Goal: Task Accomplishment & Management: Manage account settings

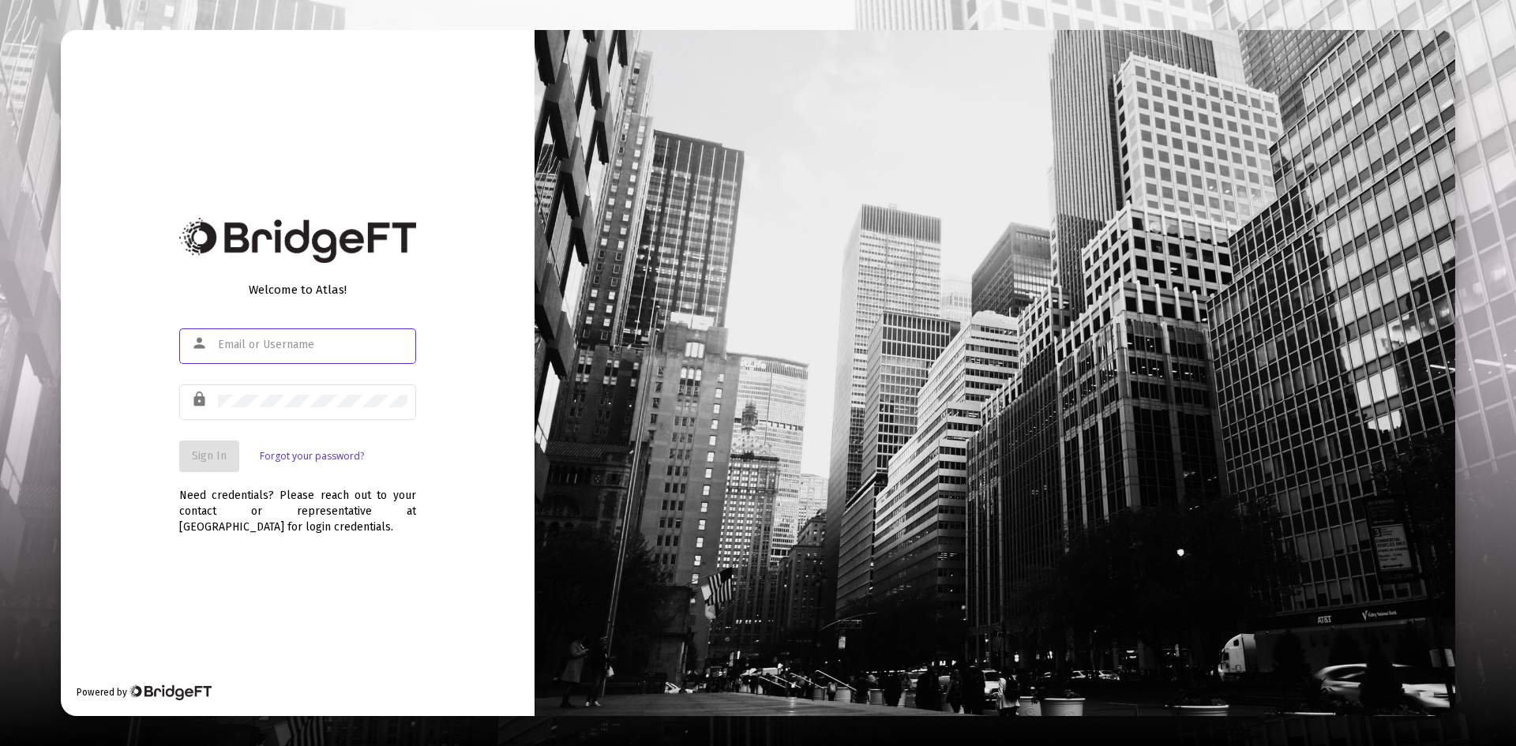
click at [239, 343] on input "text" at bounding box center [313, 345] width 190 height 13
type input "[PERSON_NAME][EMAIL_ADDRESS][DOMAIN_NAME]"
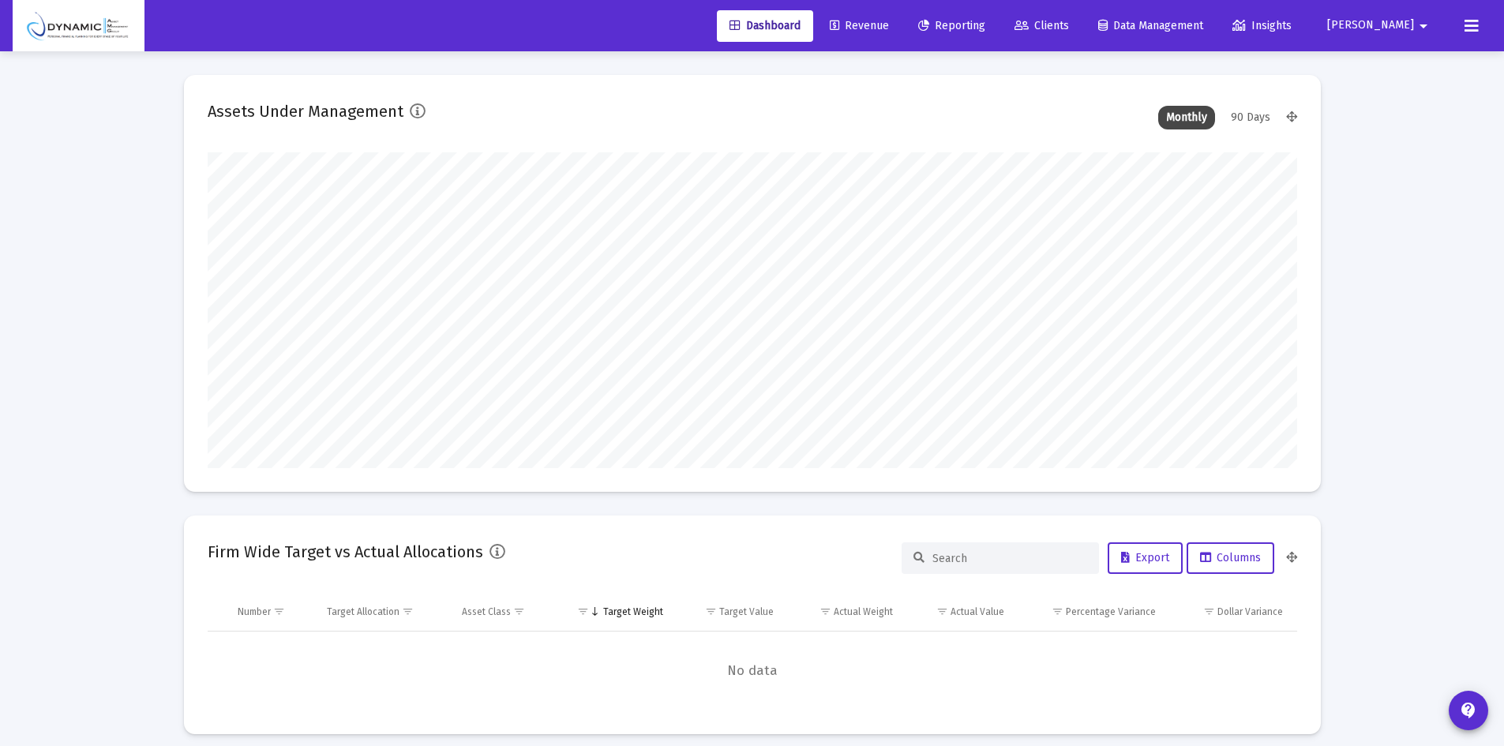
scroll to position [316, 587]
type input "[DATE]"
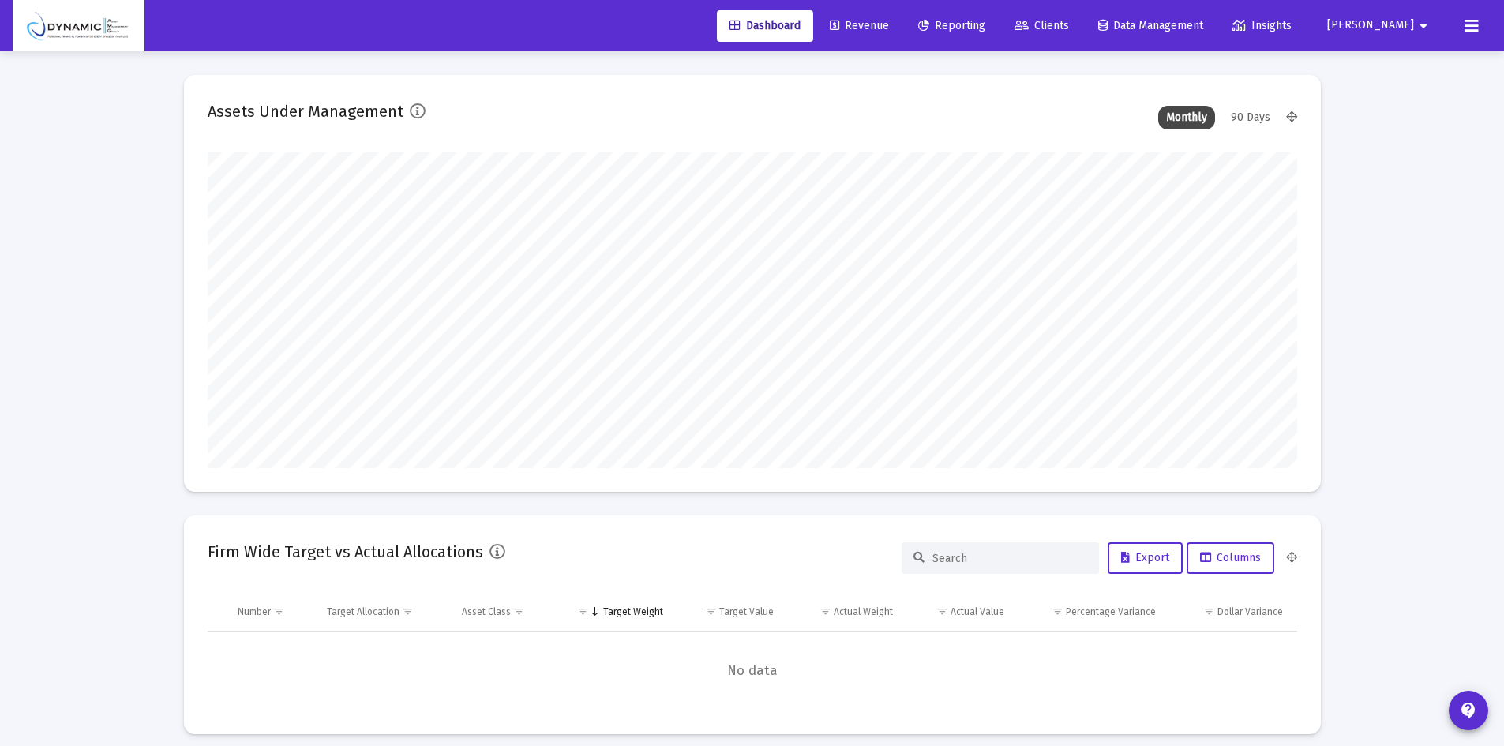
click at [889, 29] on span "Revenue" at bounding box center [859, 25] width 59 height 13
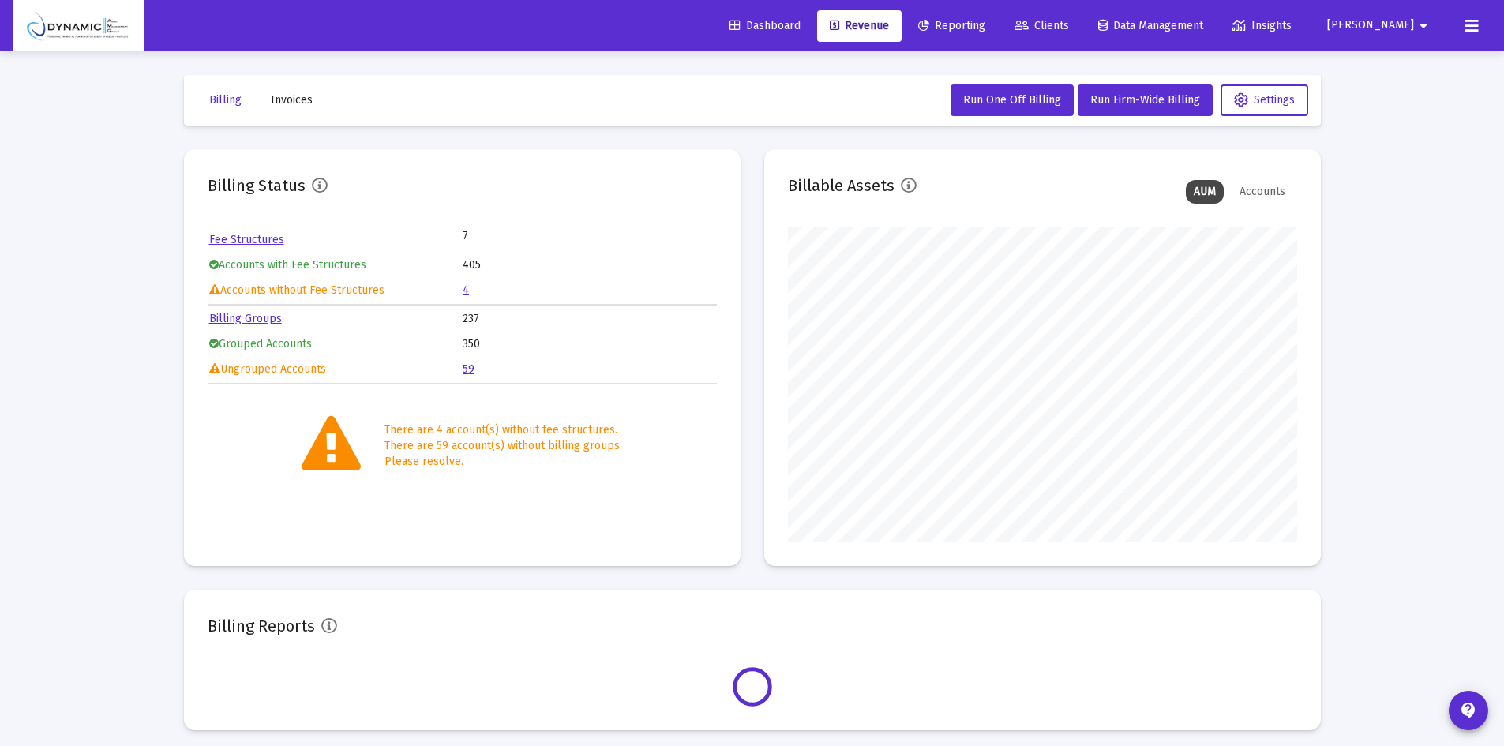
scroll to position [316, 509]
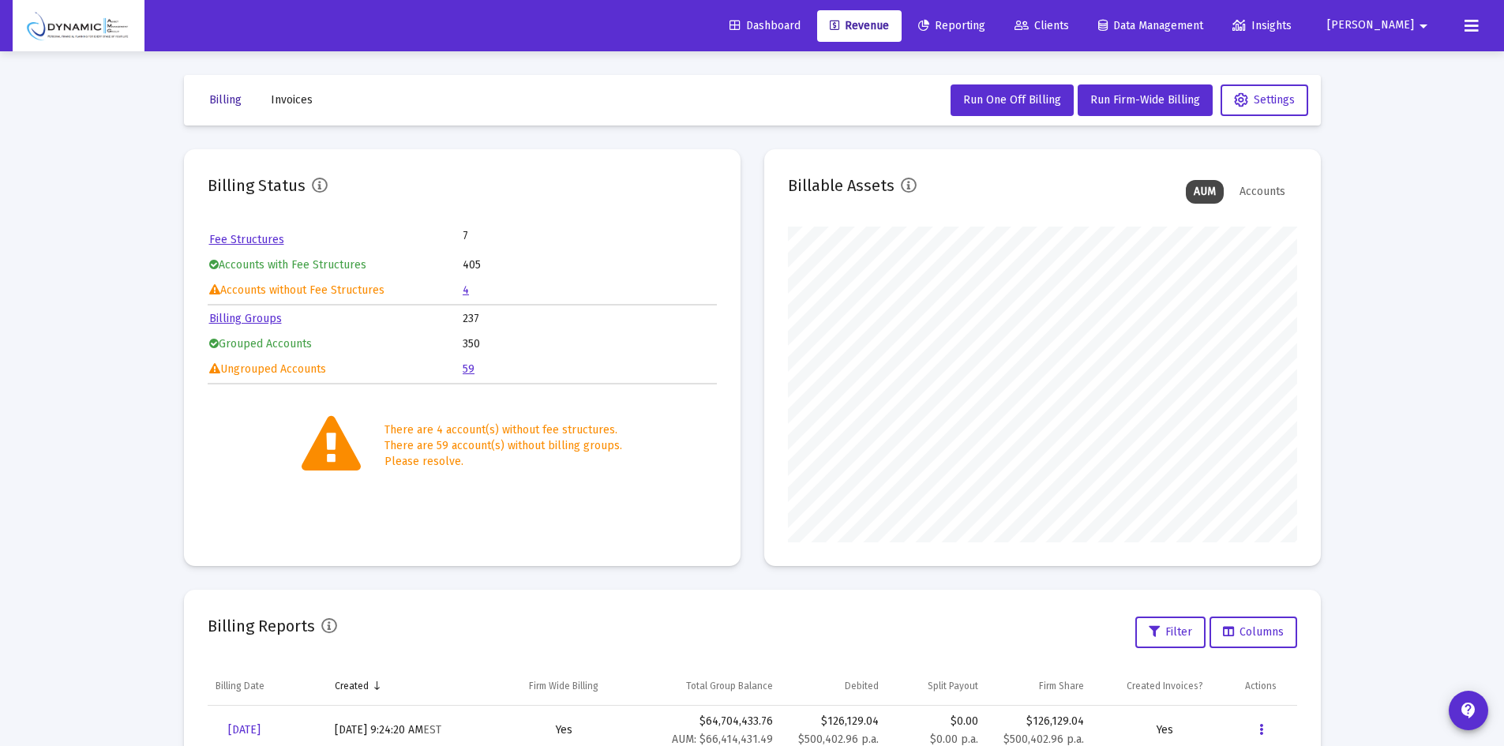
click at [212, 96] on span "Billing" at bounding box center [225, 99] width 32 height 13
click at [464, 289] on link "4" at bounding box center [466, 289] width 6 height 13
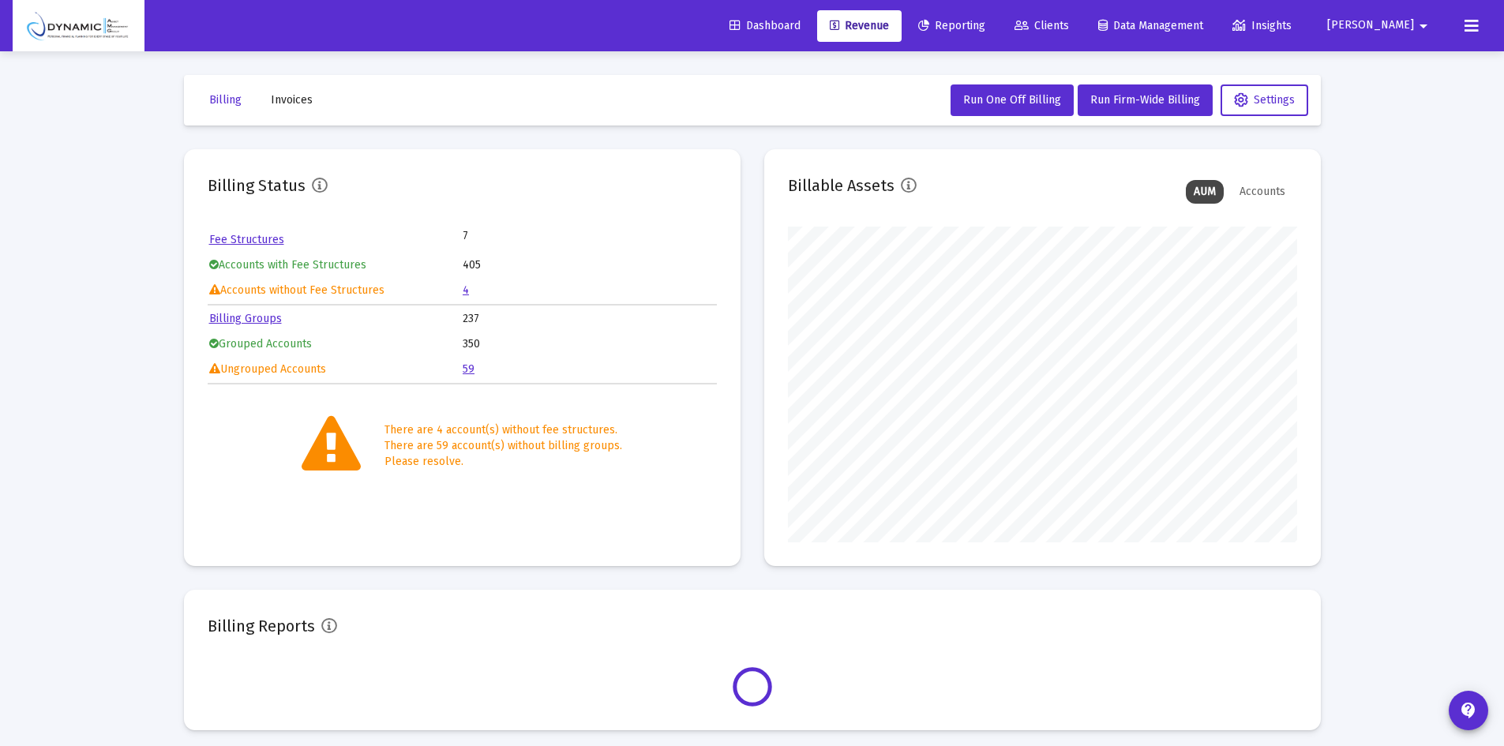
scroll to position [316, 509]
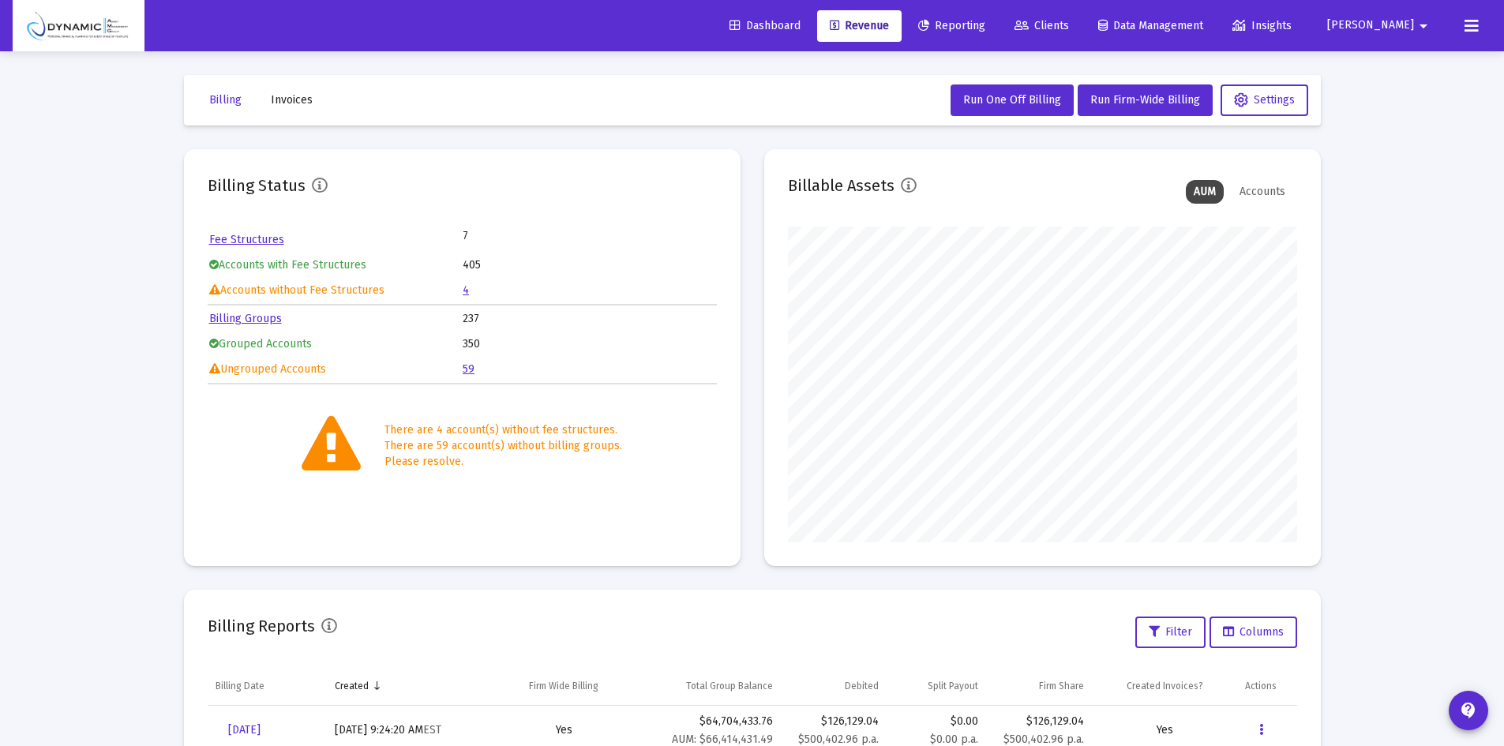
click at [1415, 20] on mat-icon "arrow_drop_down" at bounding box center [1423, 26] width 19 height 32
click at [1424, 68] on span "Settings" at bounding box center [1433, 67] width 47 height 38
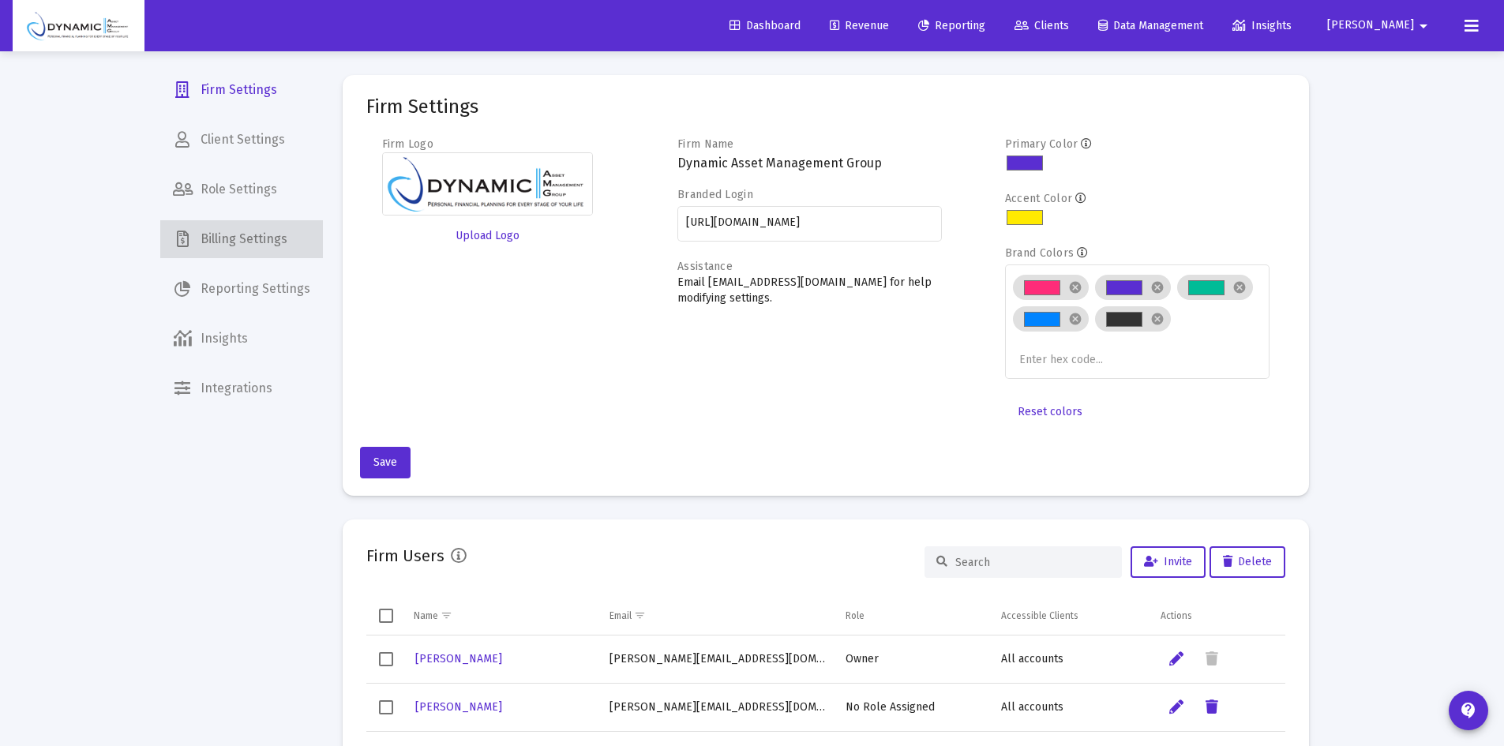
click at [243, 243] on span "Billing Settings" at bounding box center [241, 239] width 163 height 38
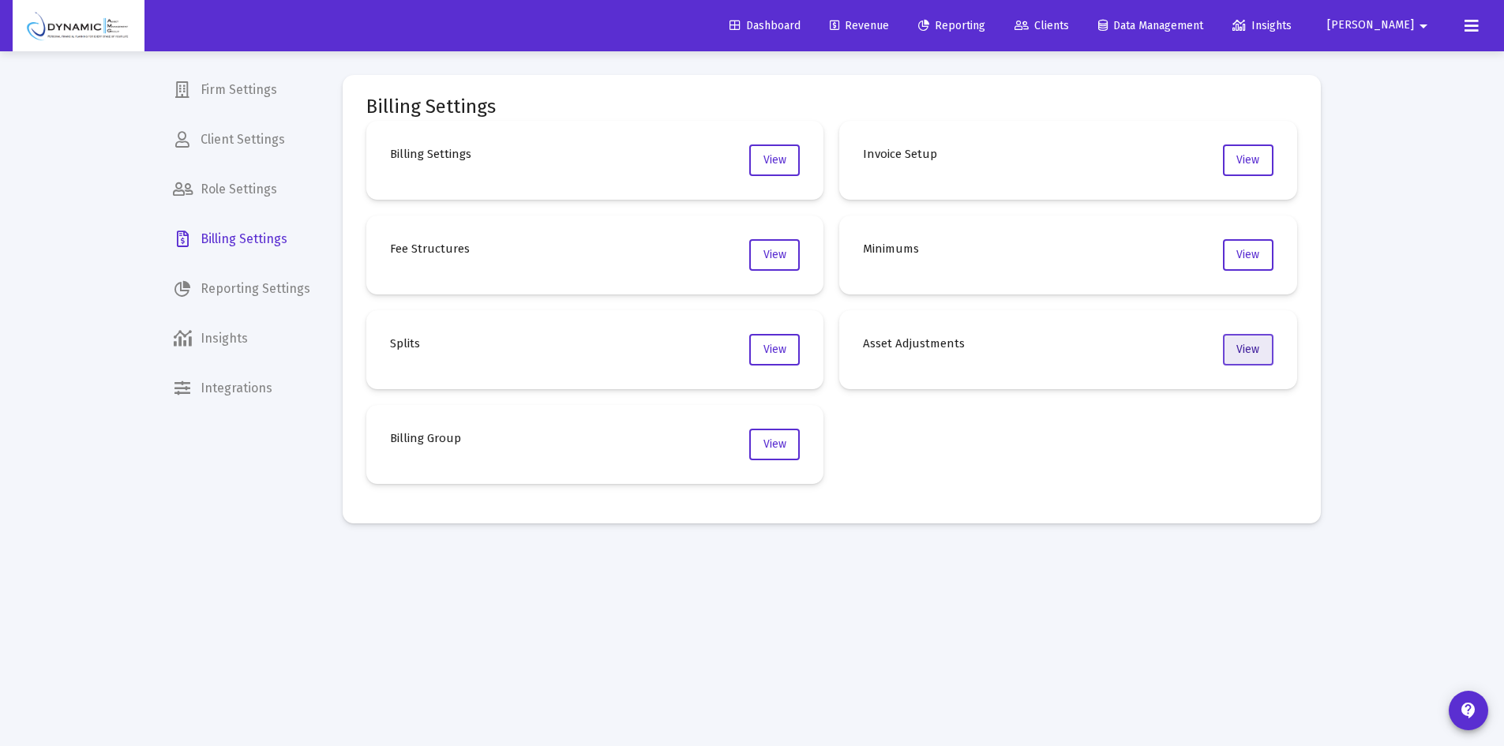
click at [1252, 357] on button "View" at bounding box center [1248, 350] width 51 height 32
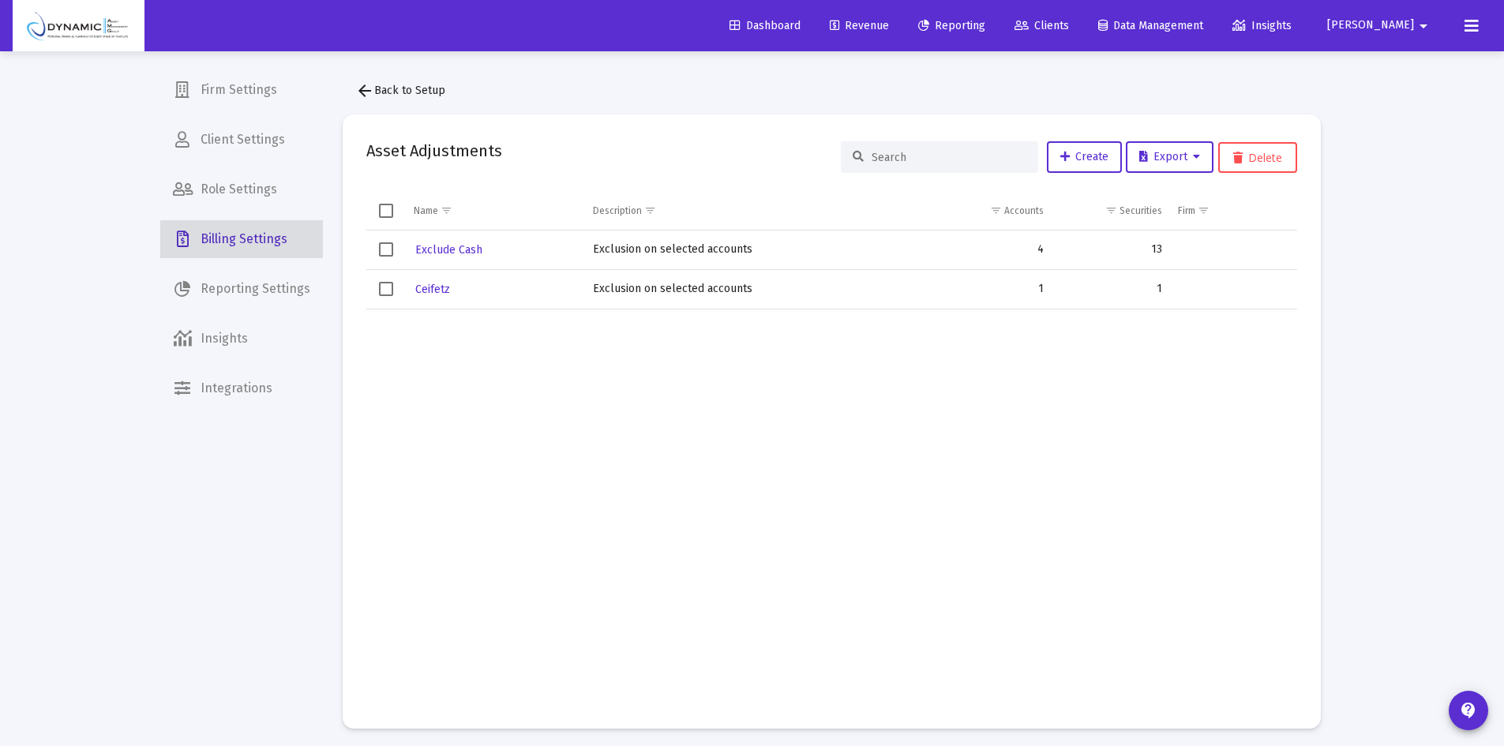
click at [268, 243] on span "Billing Settings" at bounding box center [241, 239] width 163 height 38
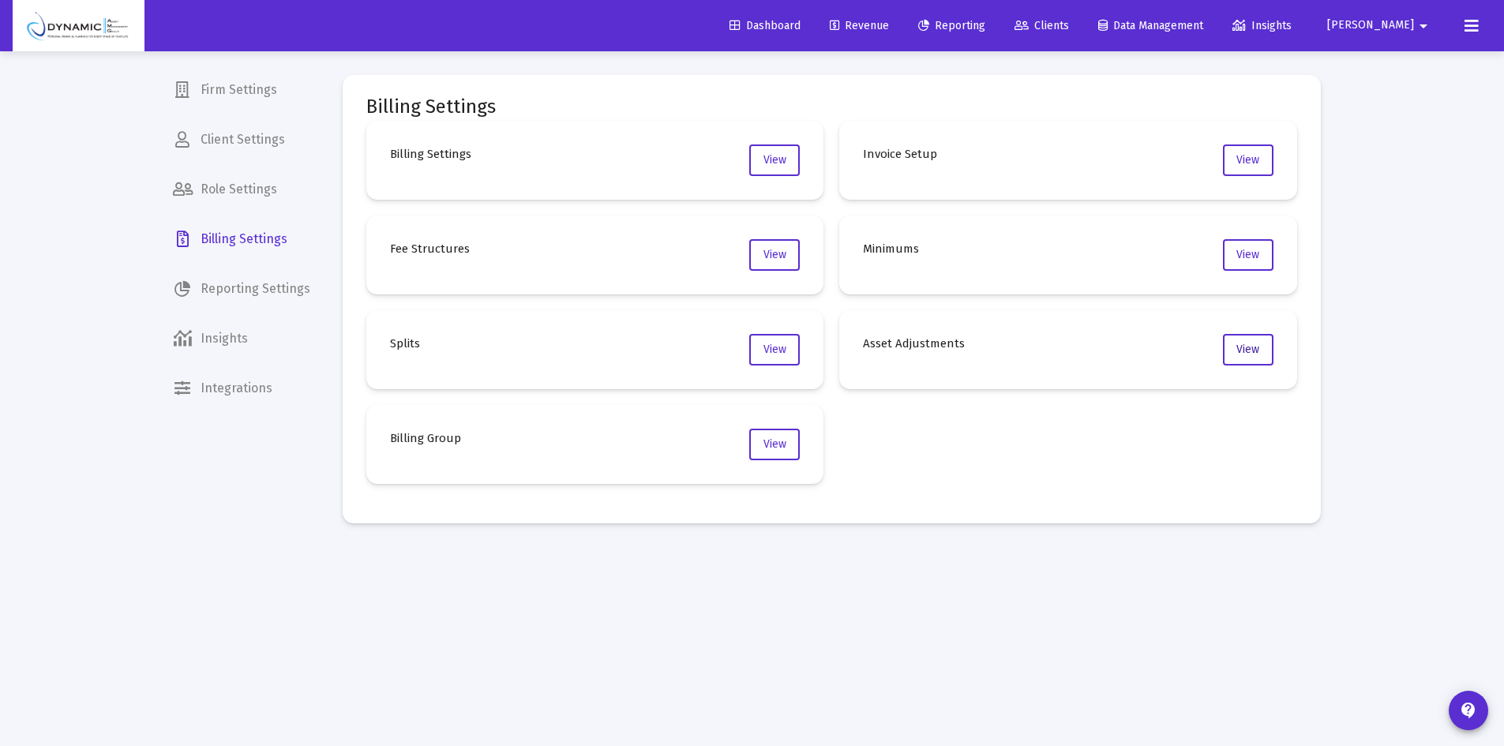
click at [1258, 347] on span "View" at bounding box center [1248, 349] width 23 height 13
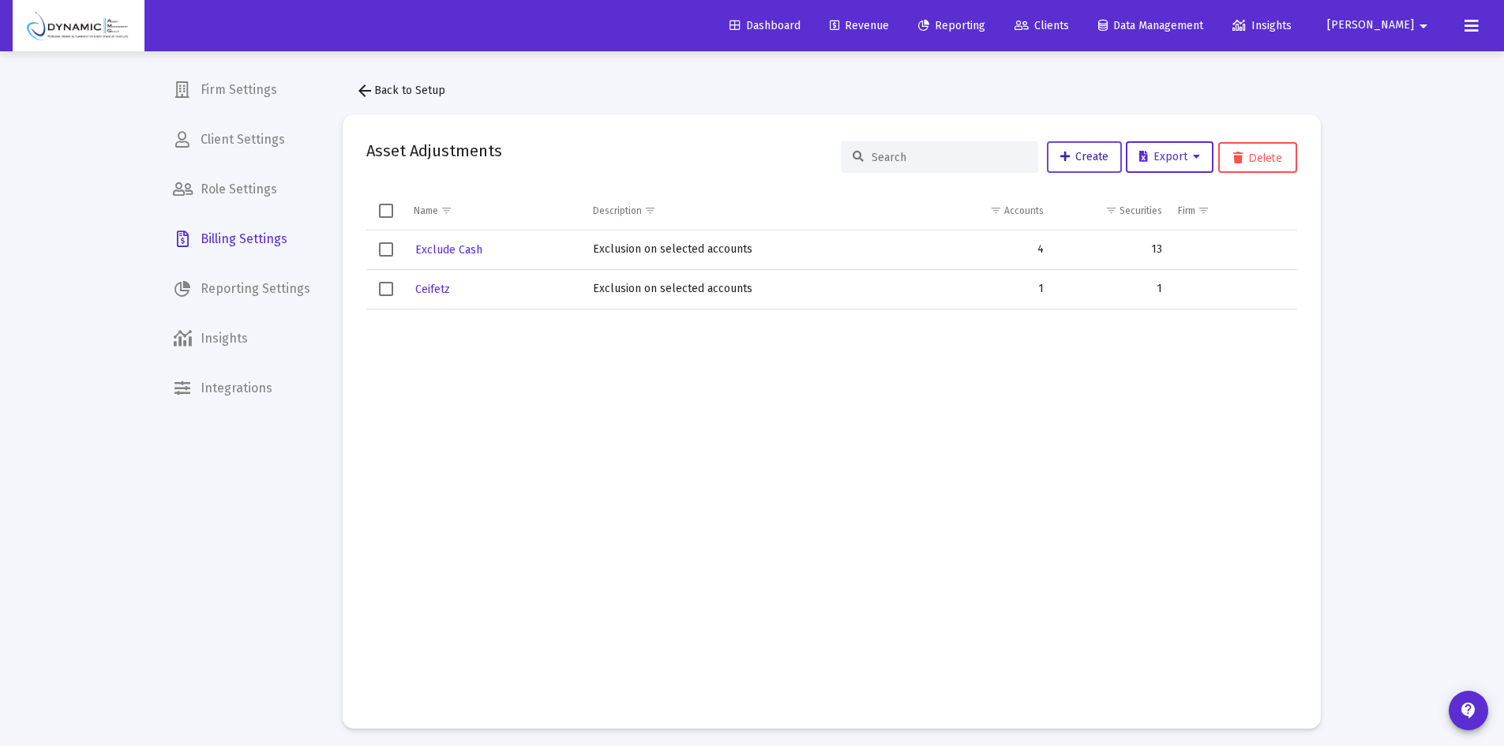
click at [1061, 155] on icon at bounding box center [1065, 157] width 9 height 11
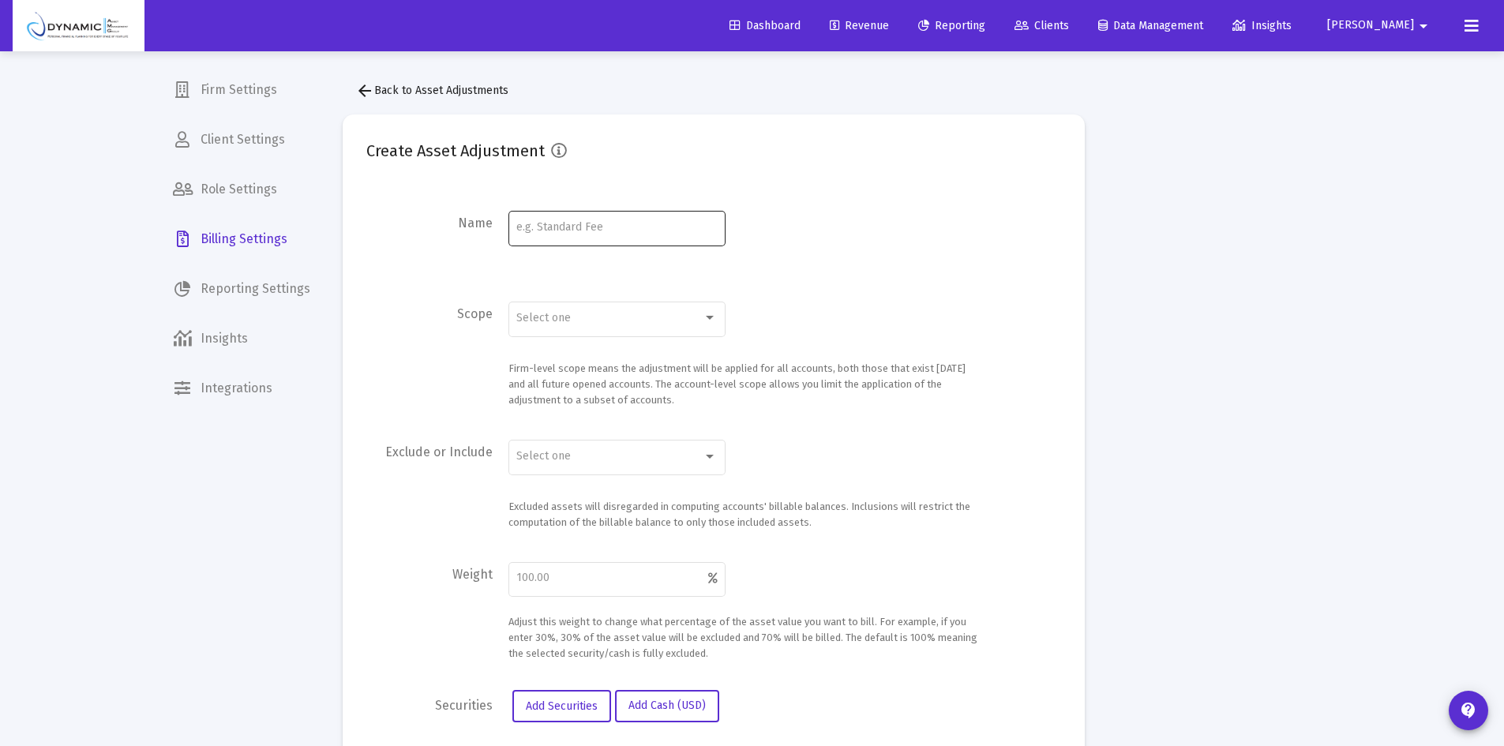
click at [576, 223] on input at bounding box center [616, 227] width 201 height 13
type input "[PERSON_NAME]"
click at [711, 312] on div at bounding box center [710, 318] width 14 height 13
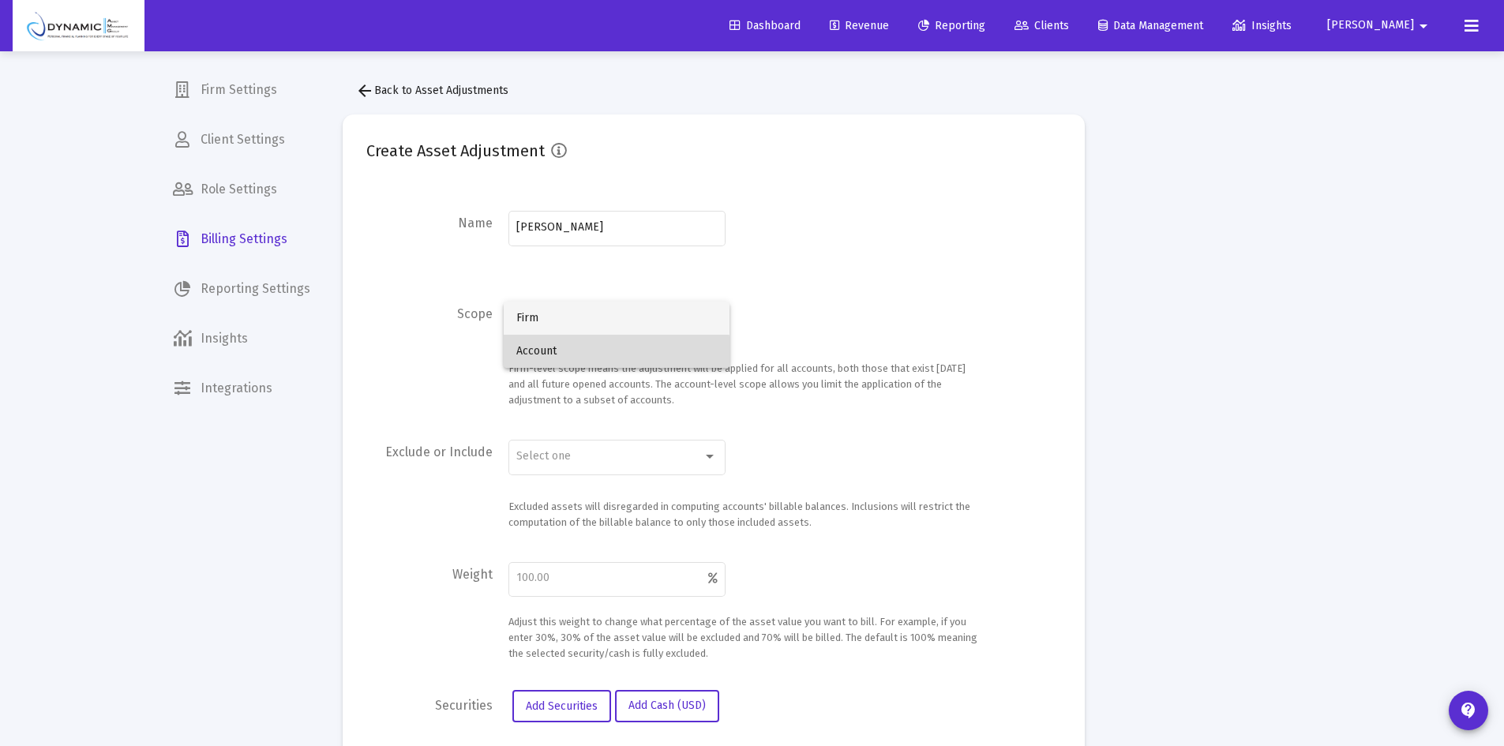
click at [559, 353] on span "Account" at bounding box center [616, 351] width 201 height 33
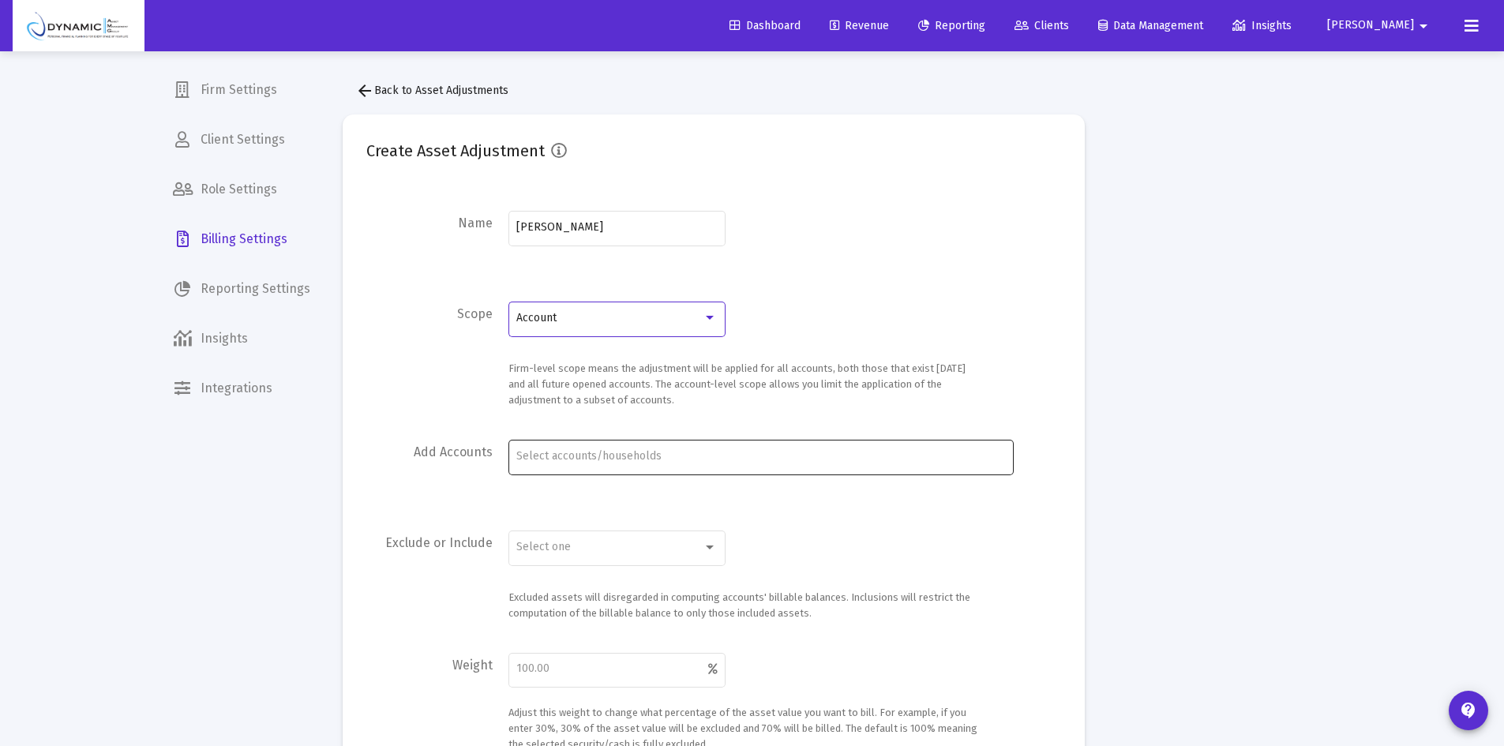
click at [565, 462] on input "Account Selection" at bounding box center [760, 456] width 489 height 13
click at [644, 449] on div "4778-0030 8279-8774" at bounding box center [760, 456] width 495 height 19
type input "4778-0030 8279-8774 8879-7733"
click at [648, 544] on div "Select one" at bounding box center [609, 547] width 186 height 13
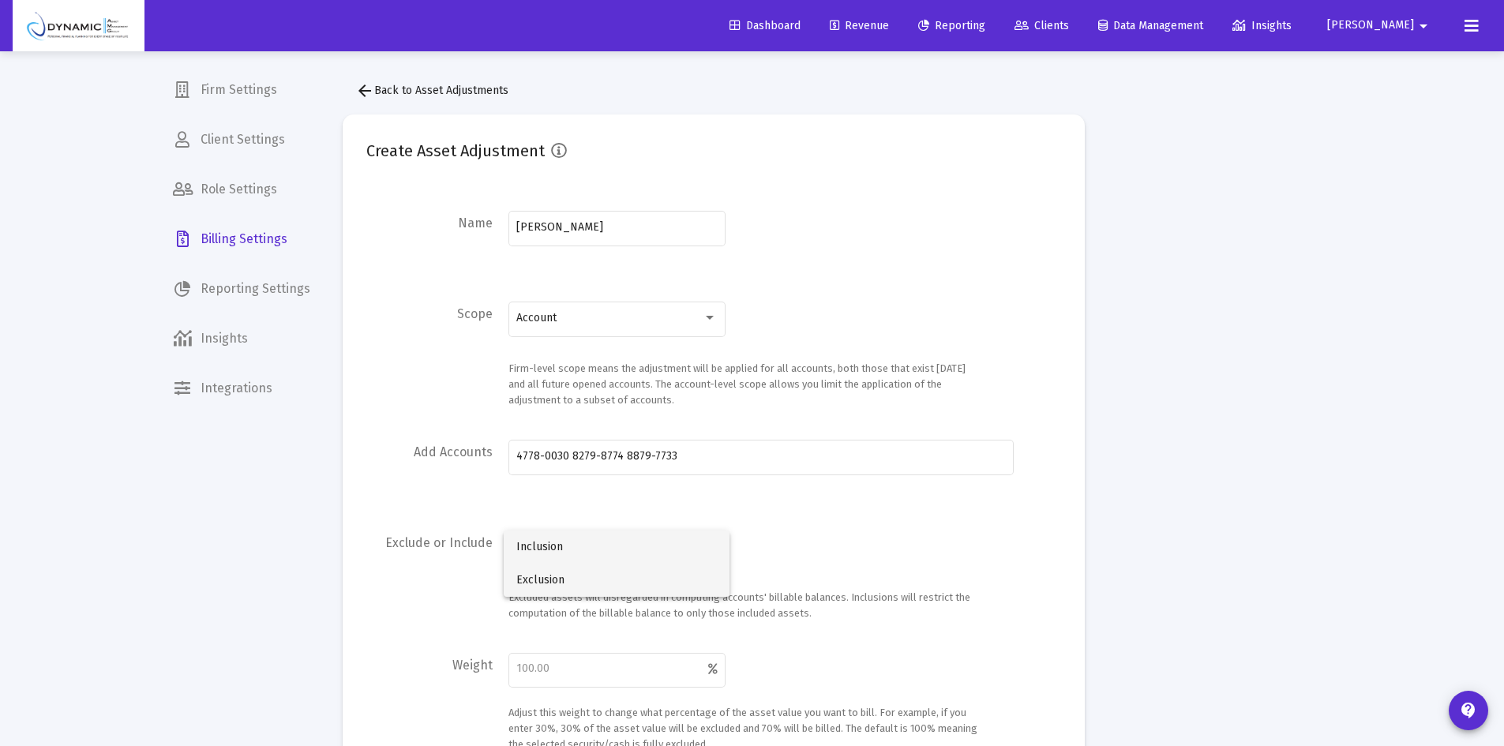
click at [531, 589] on span "Exclusion" at bounding box center [616, 580] width 201 height 33
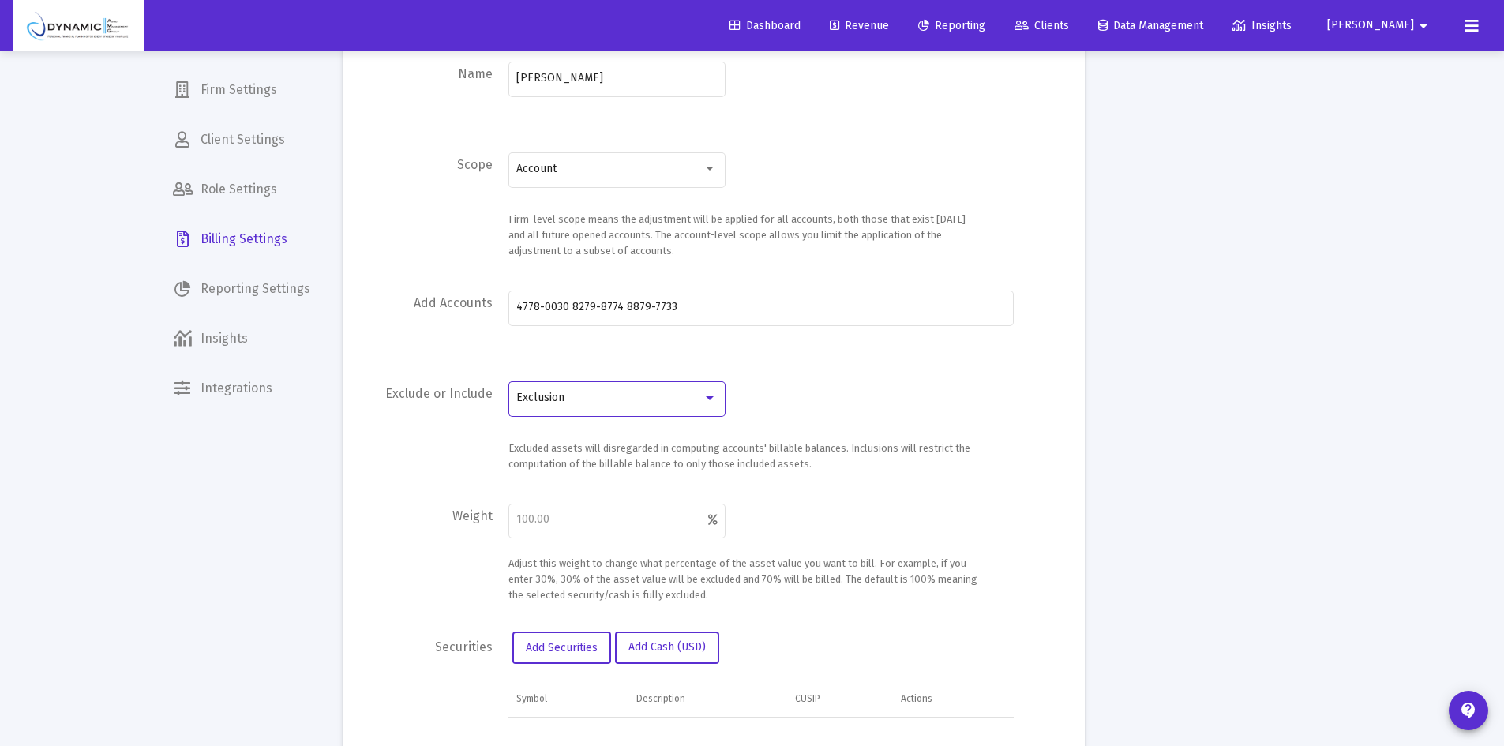
scroll to position [237, 0]
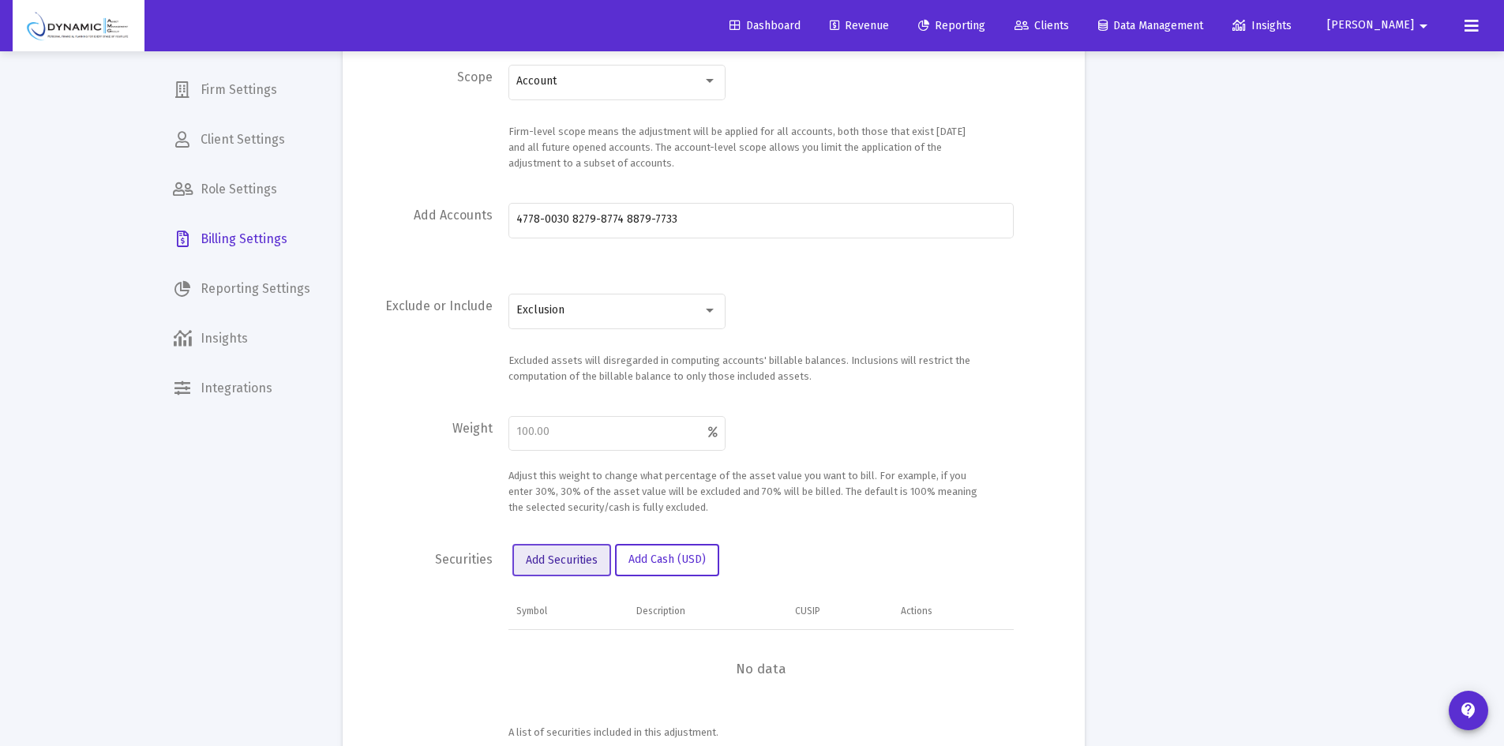
click at [532, 563] on span "Add Securities" at bounding box center [562, 560] width 72 height 13
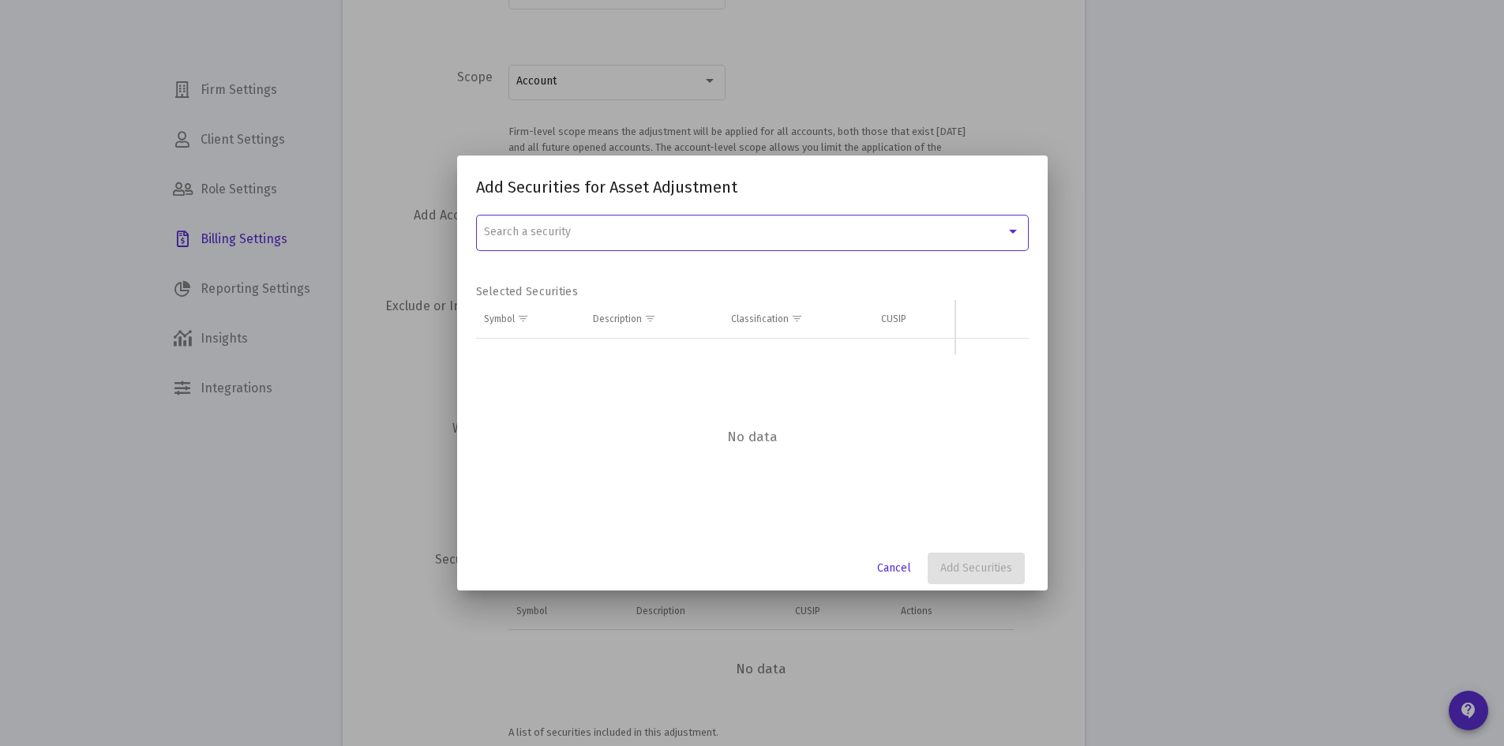
click at [516, 232] on span "Search a security" at bounding box center [527, 231] width 87 height 13
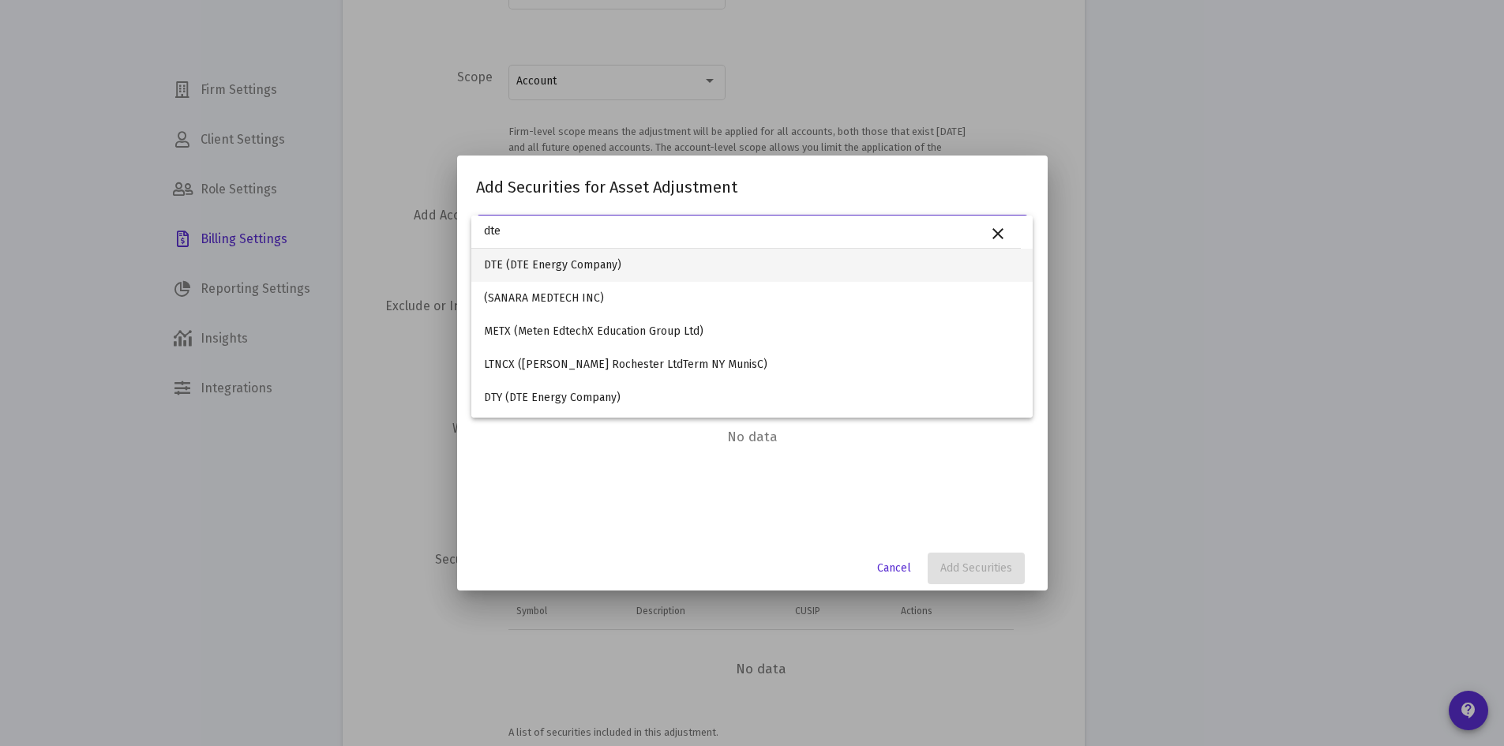
type input "dte"
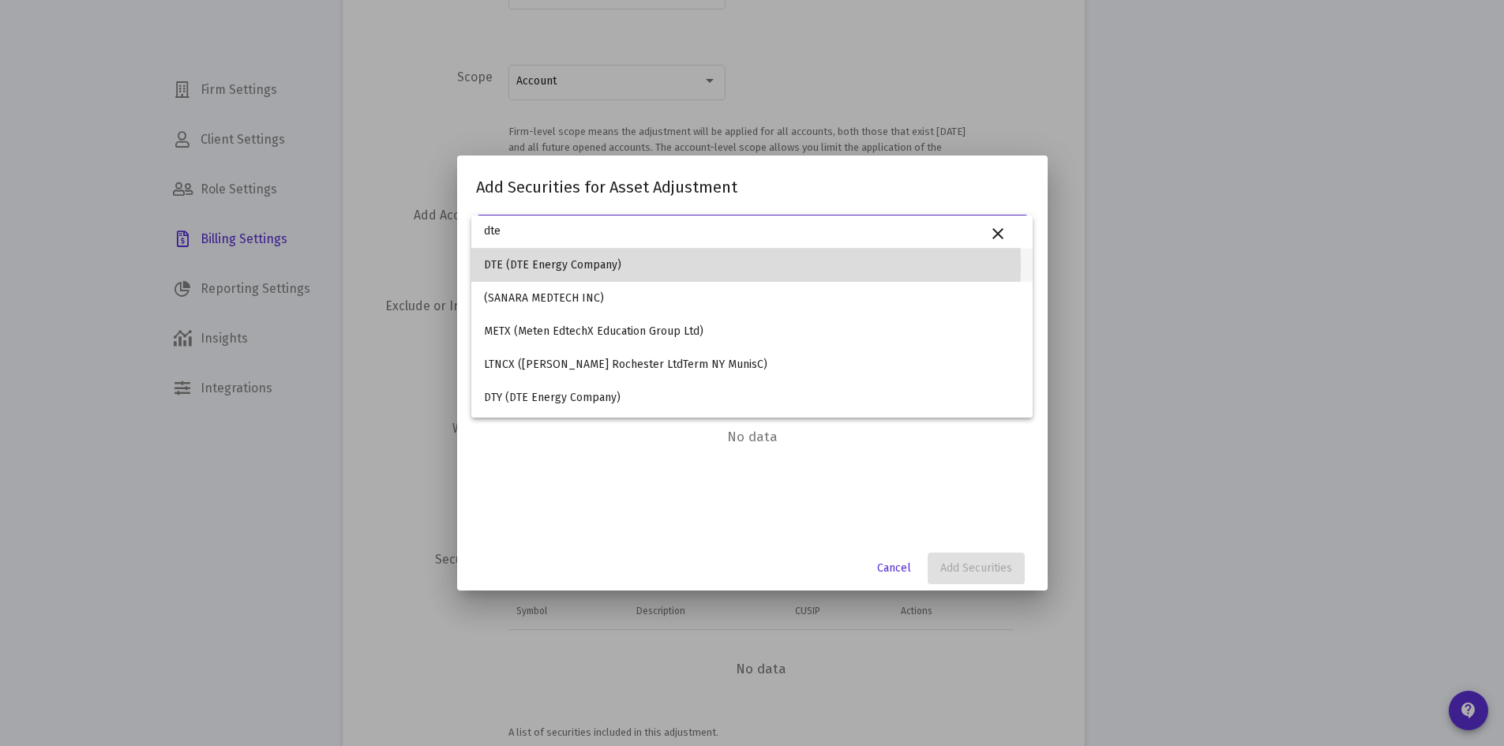
click at [512, 265] on span "DTE (DTE Energy Company)" at bounding box center [752, 265] width 536 height 33
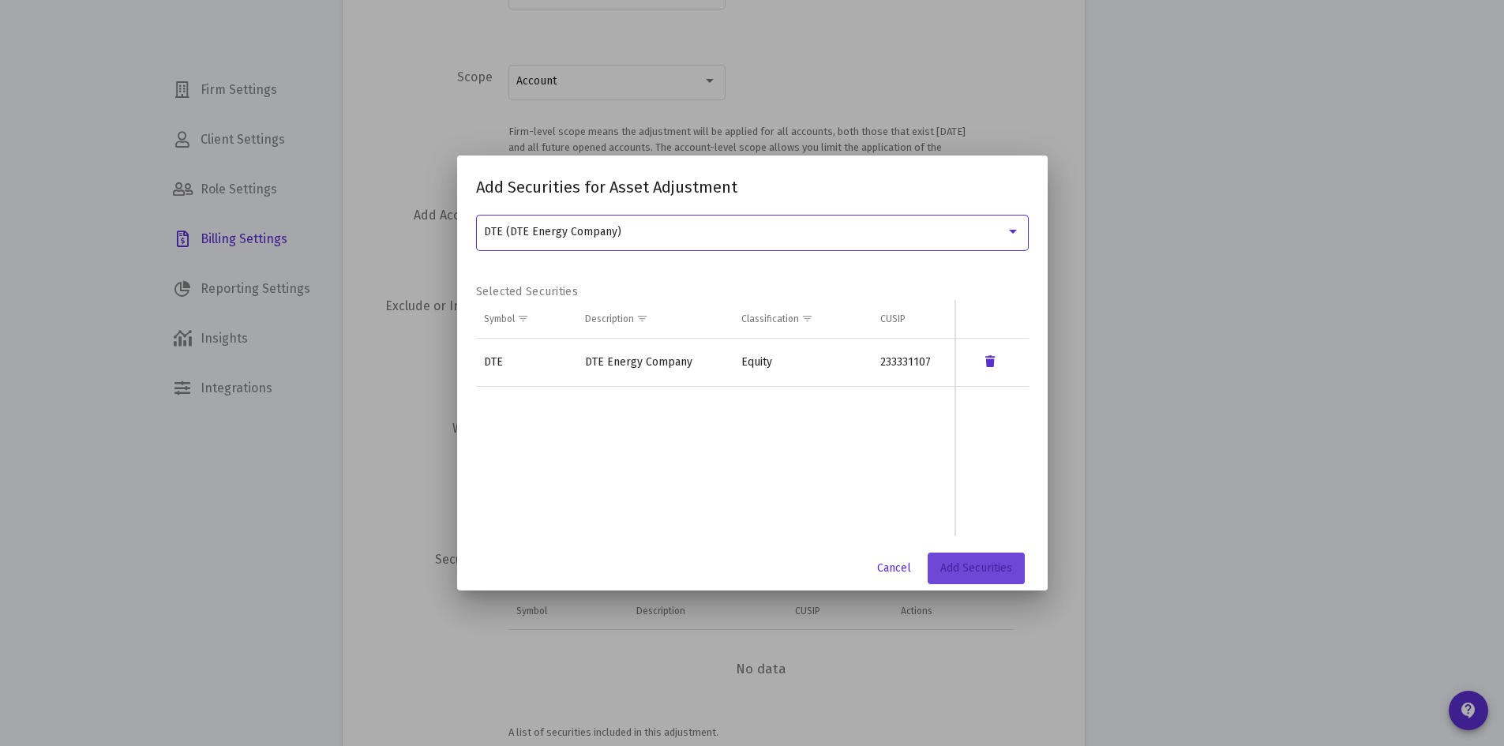
click at [1012, 571] on span "Add Securities" at bounding box center [976, 567] width 72 height 13
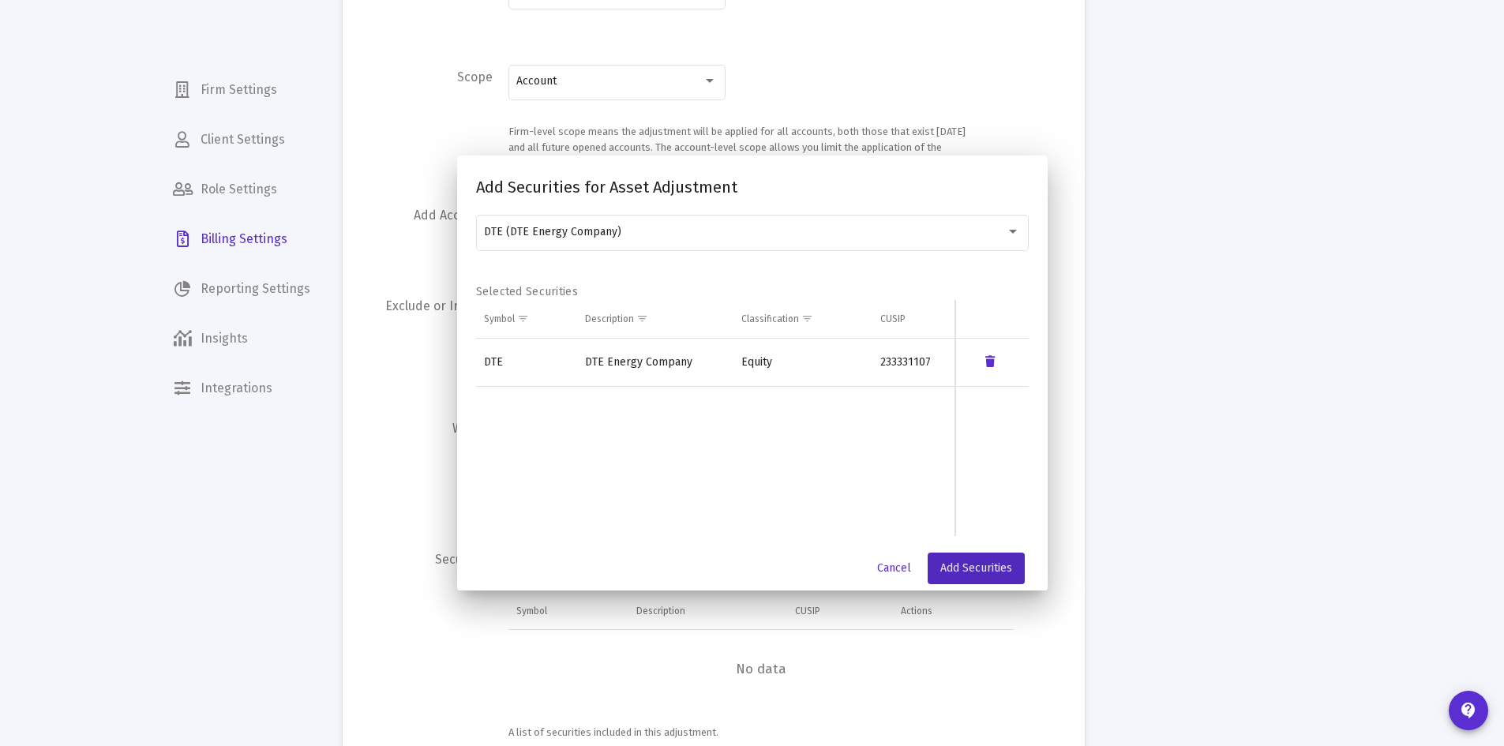
scroll to position [237, 0]
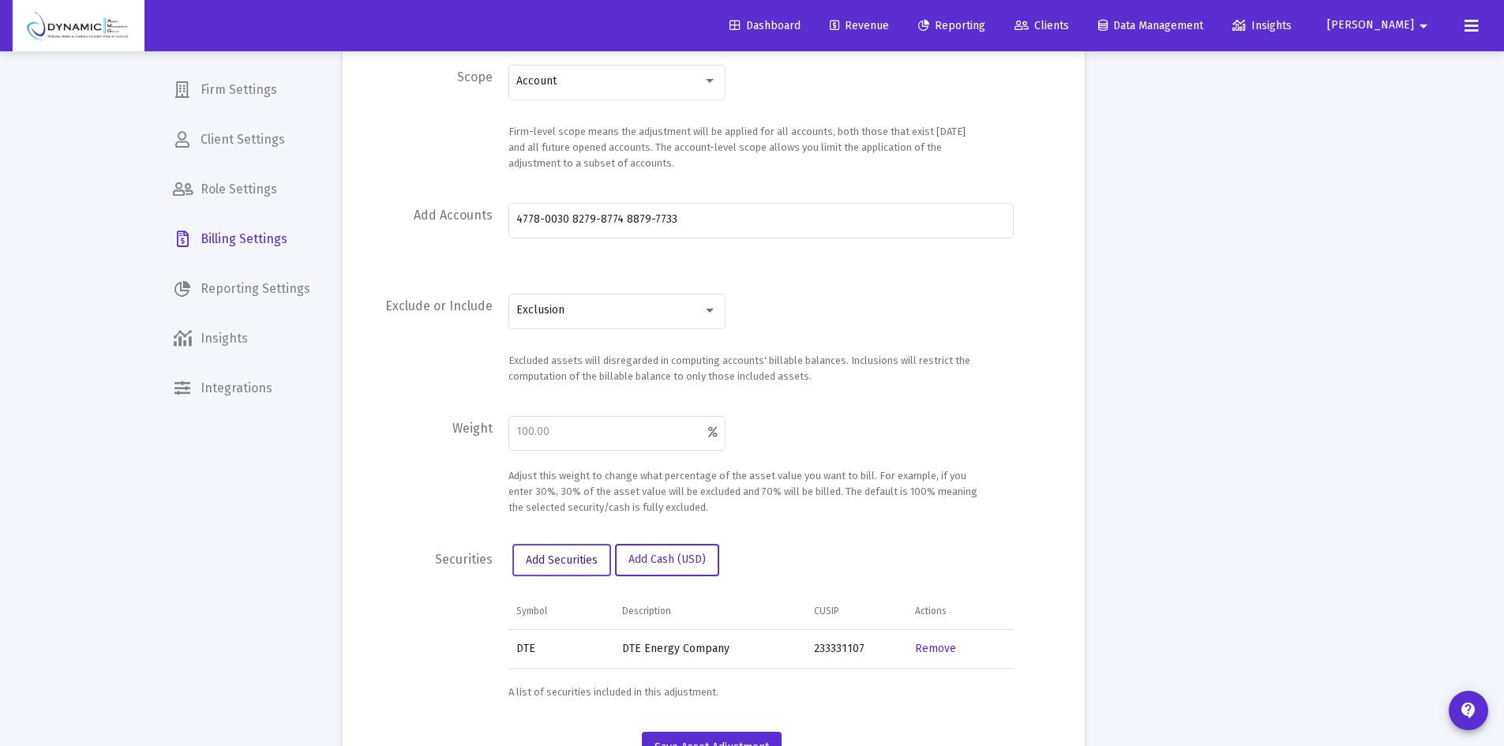
click at [547, 565] on span "Add Securities" at bounding box center [562, 560] width 72 height 13
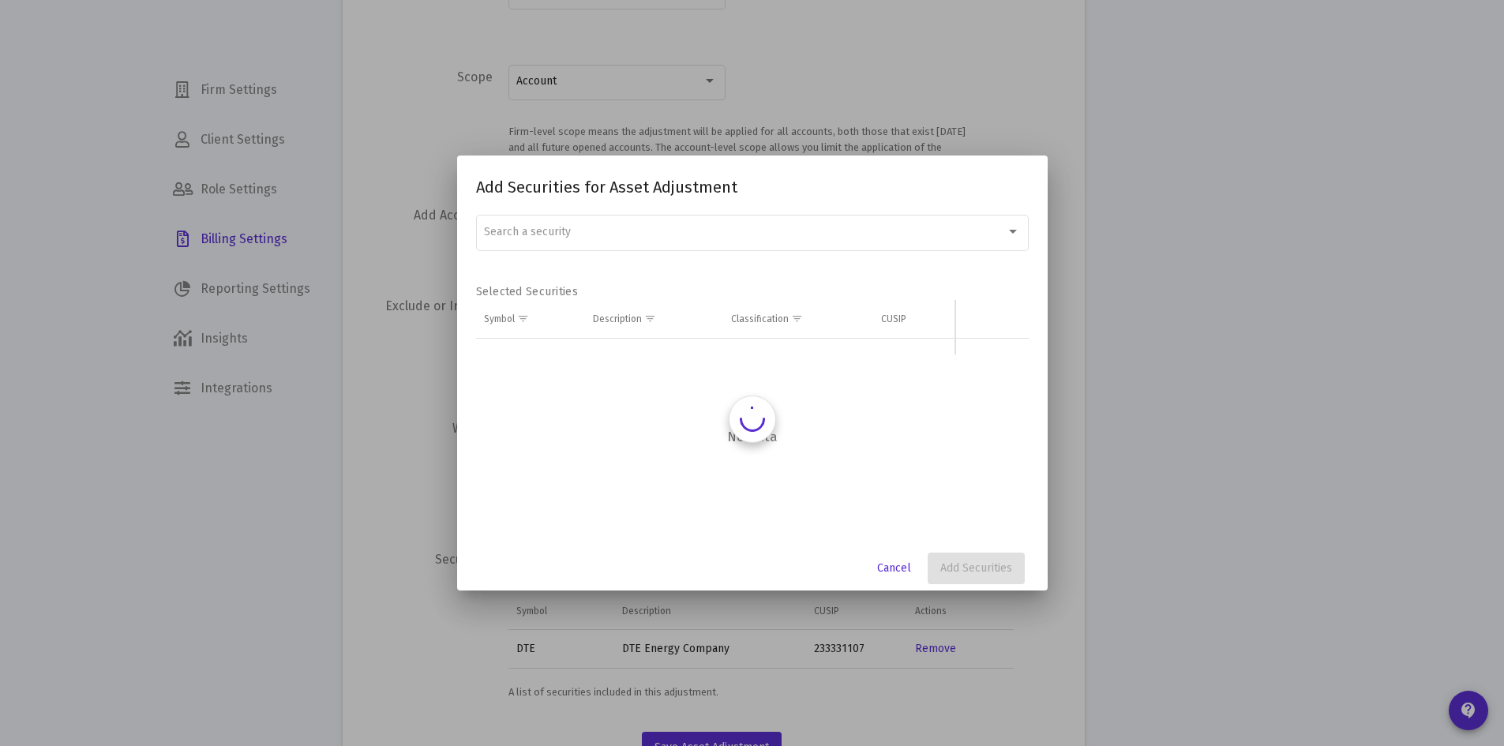
scroll to position [0, 0]
click at [520, 234] on span "Search a security" at bounding box center [527, 231] width 87 height 13
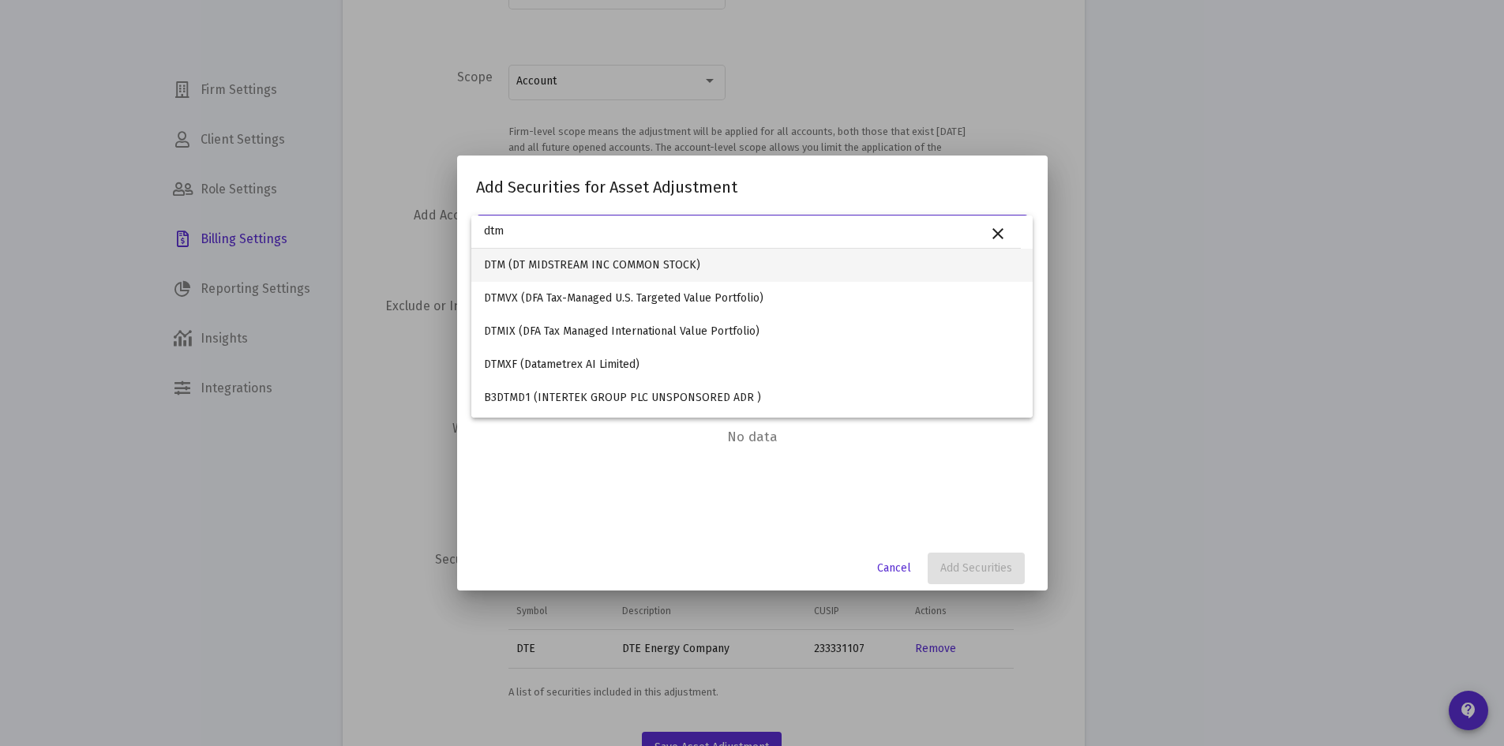
type input "dtm"
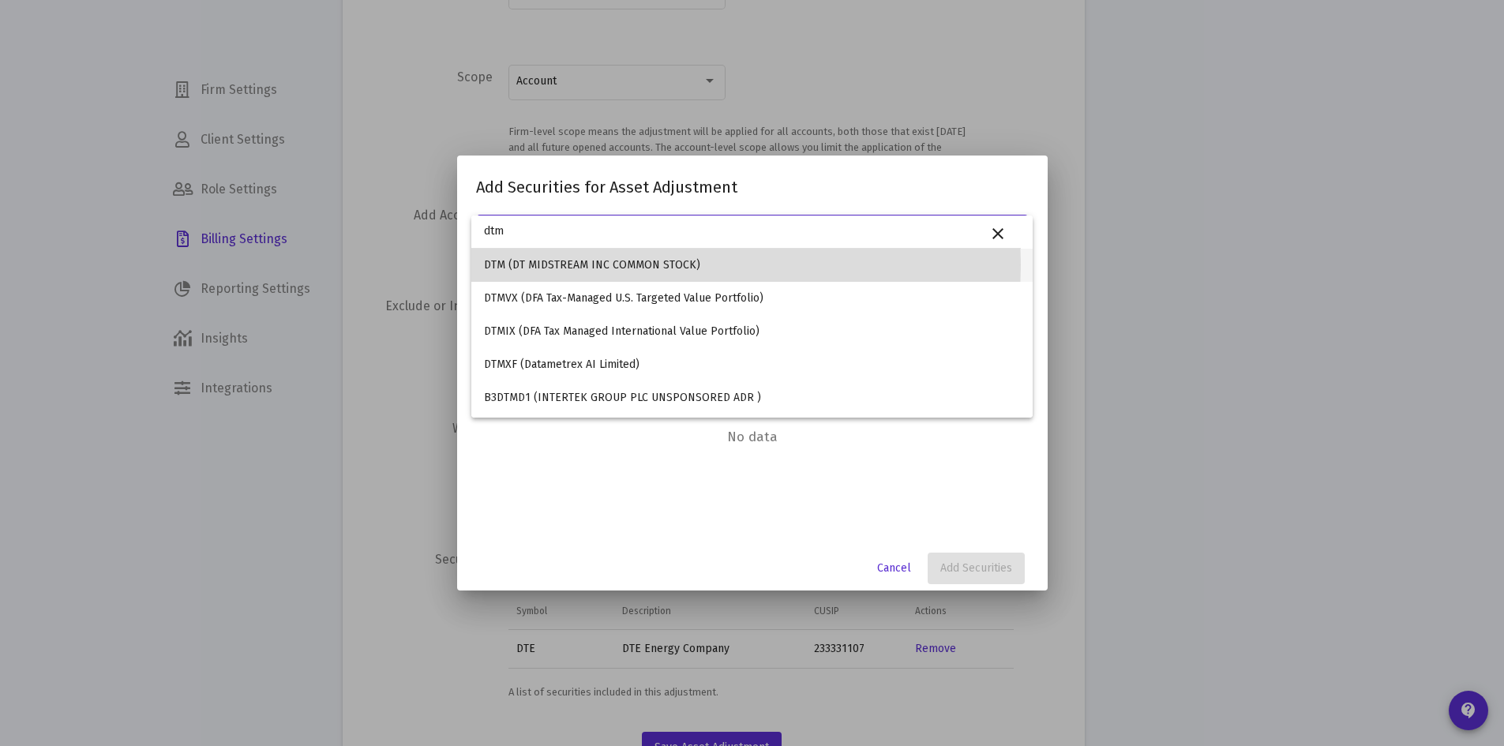
click at [508, 265] on span "DTM (DT MIDSTREAM INC COMMON STOCK)" at bounding box center [752, 265] width 536 height 33
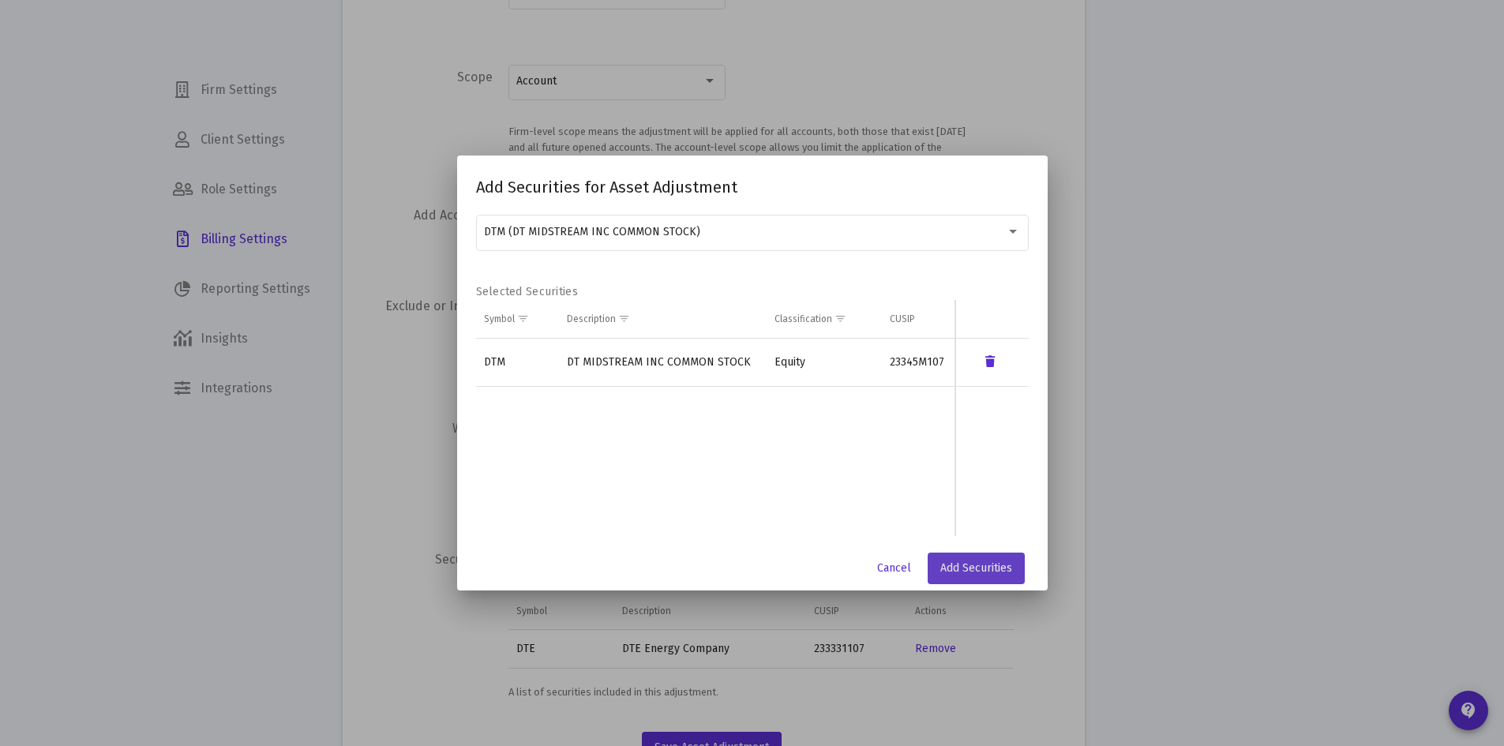
click at [965, 563] on span "Add Securities" at bounding box center [976, 567] width 72 height 13
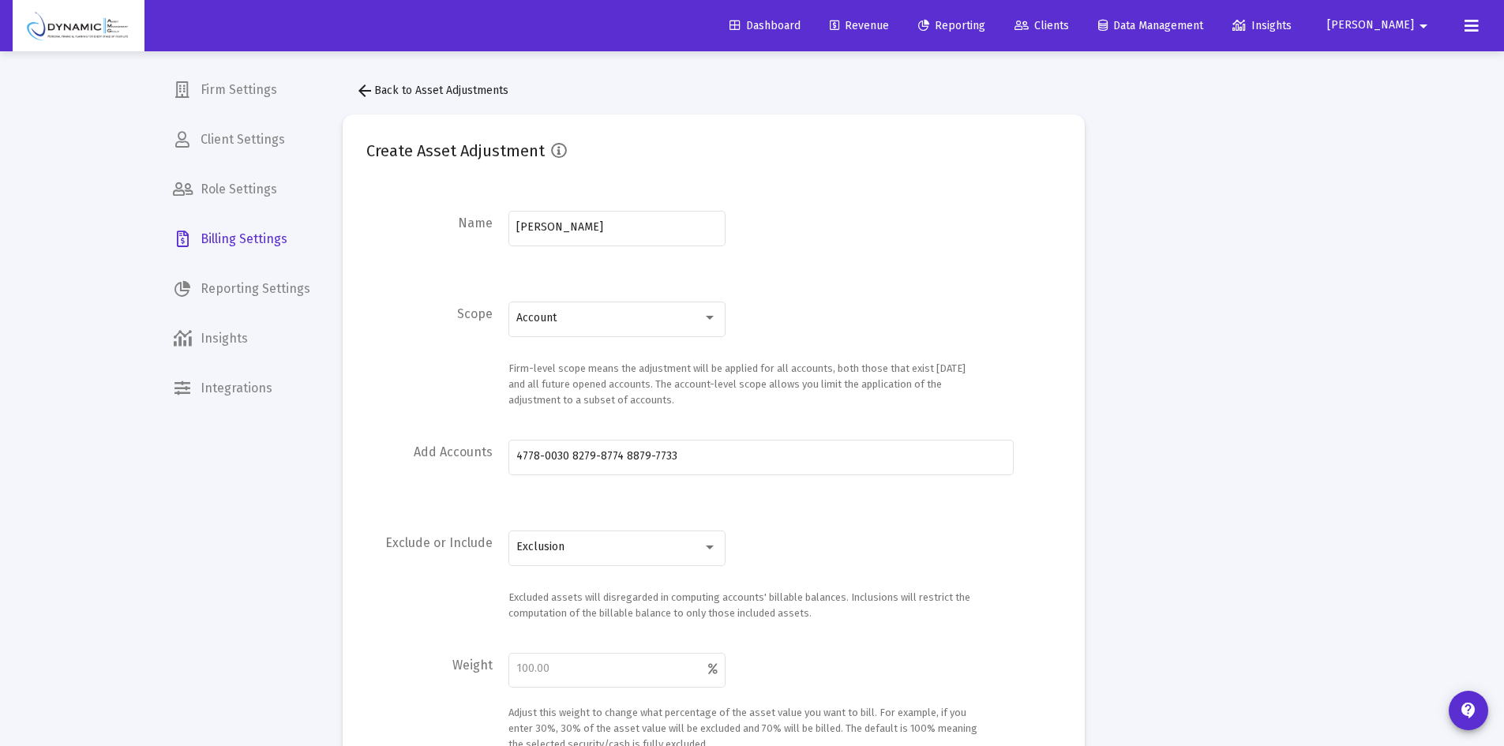
scroll to position [237, 0]
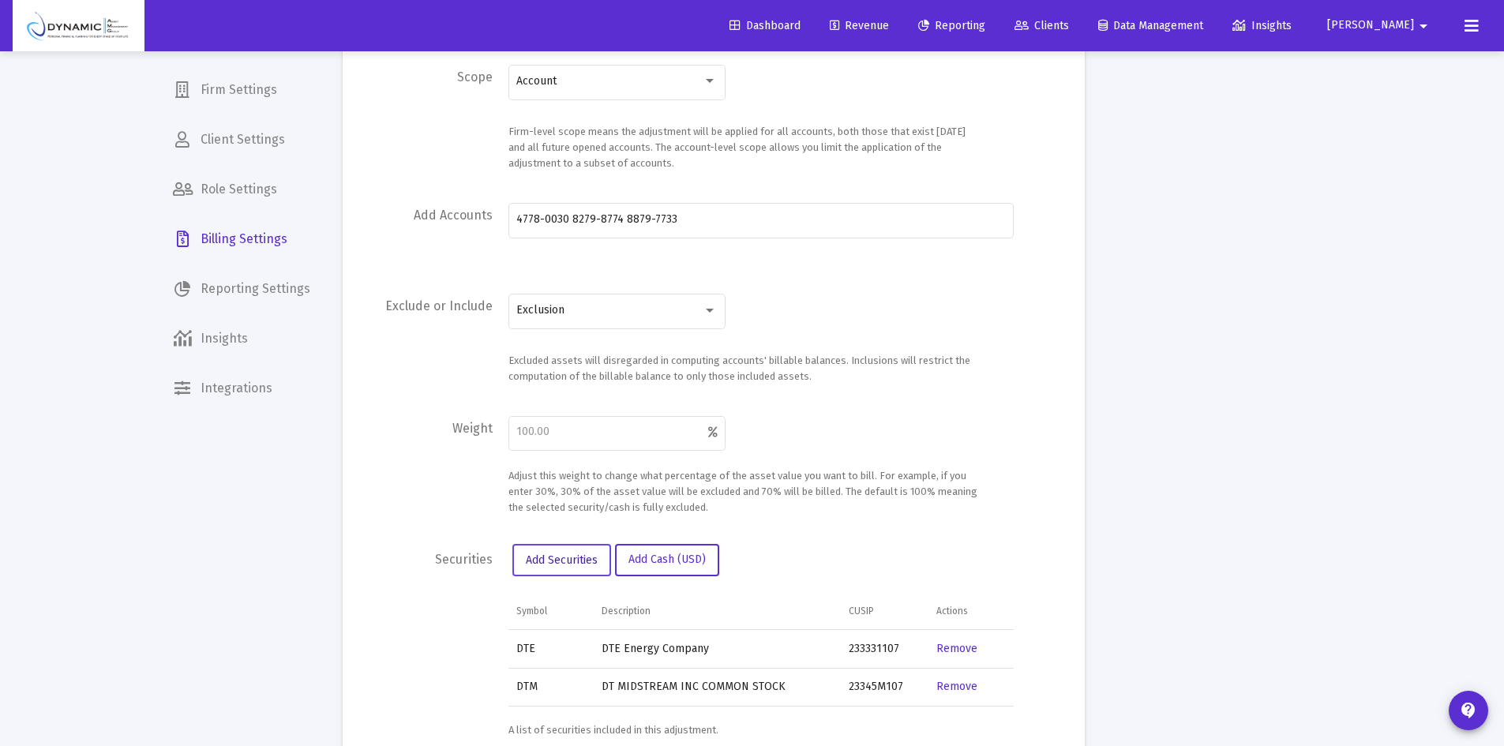
click at [570, 566] on span "Add Securities" at bounding box center [562, 560] width 72 height 13
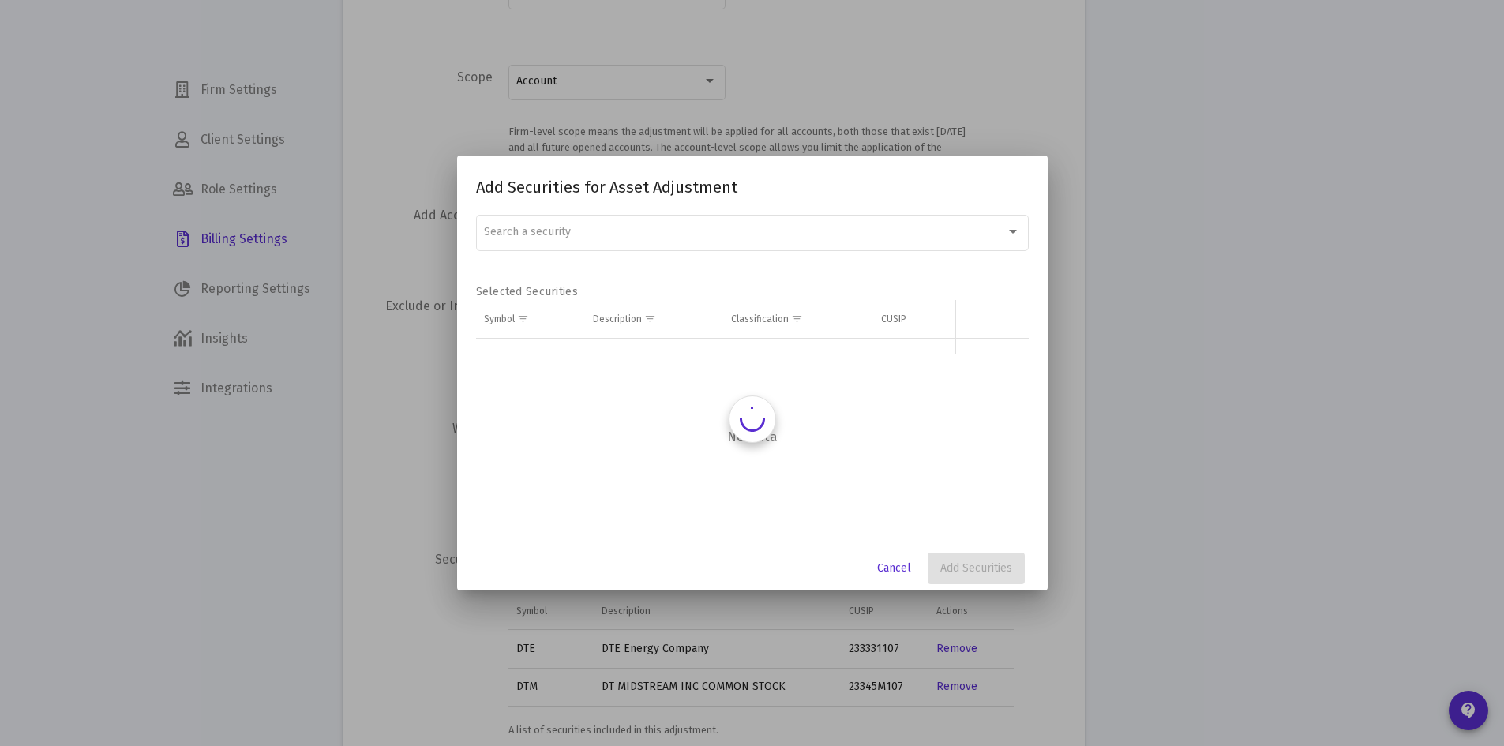
scroll to position [0, 0]
click at [524, 231] on span "Search a security" at bounding box center [527, 231] width 87 height 13
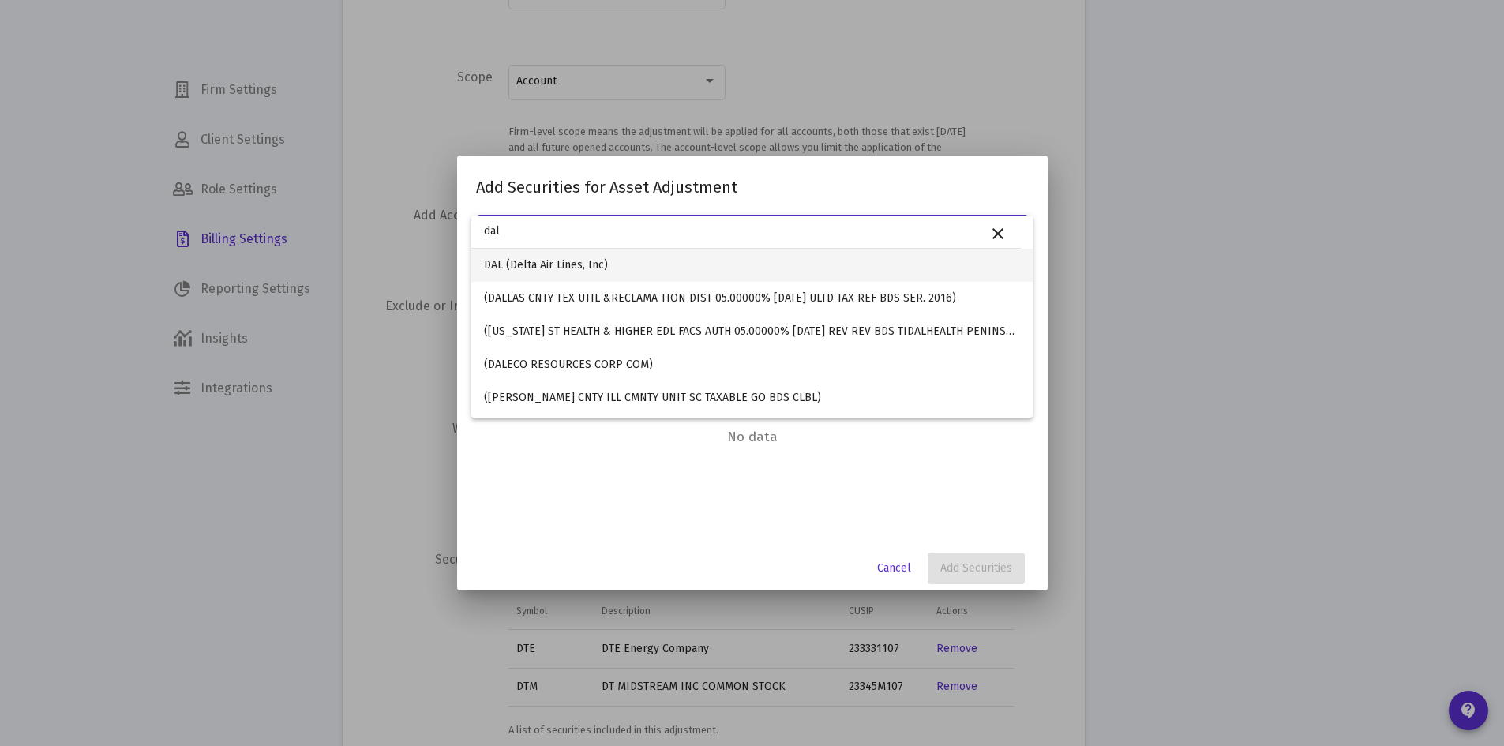
type input "dal"
click at [505, 267] on span "DAL (Delta Air Lines, Inc)" at bounding box center [752, 265] width 536 height 33
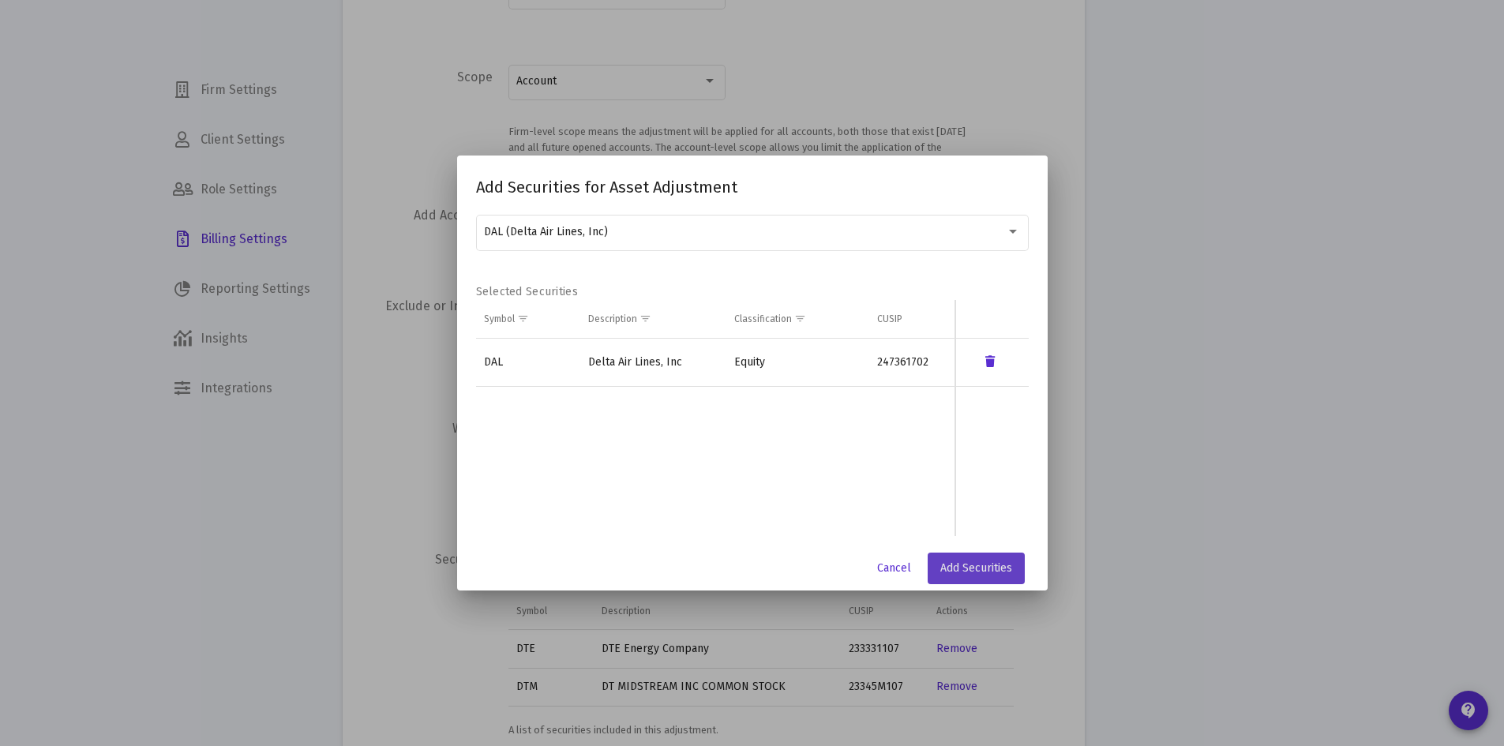
click at [954, 576] on button "Add Securities" at bounding box center [976, 569] width 97 height 32
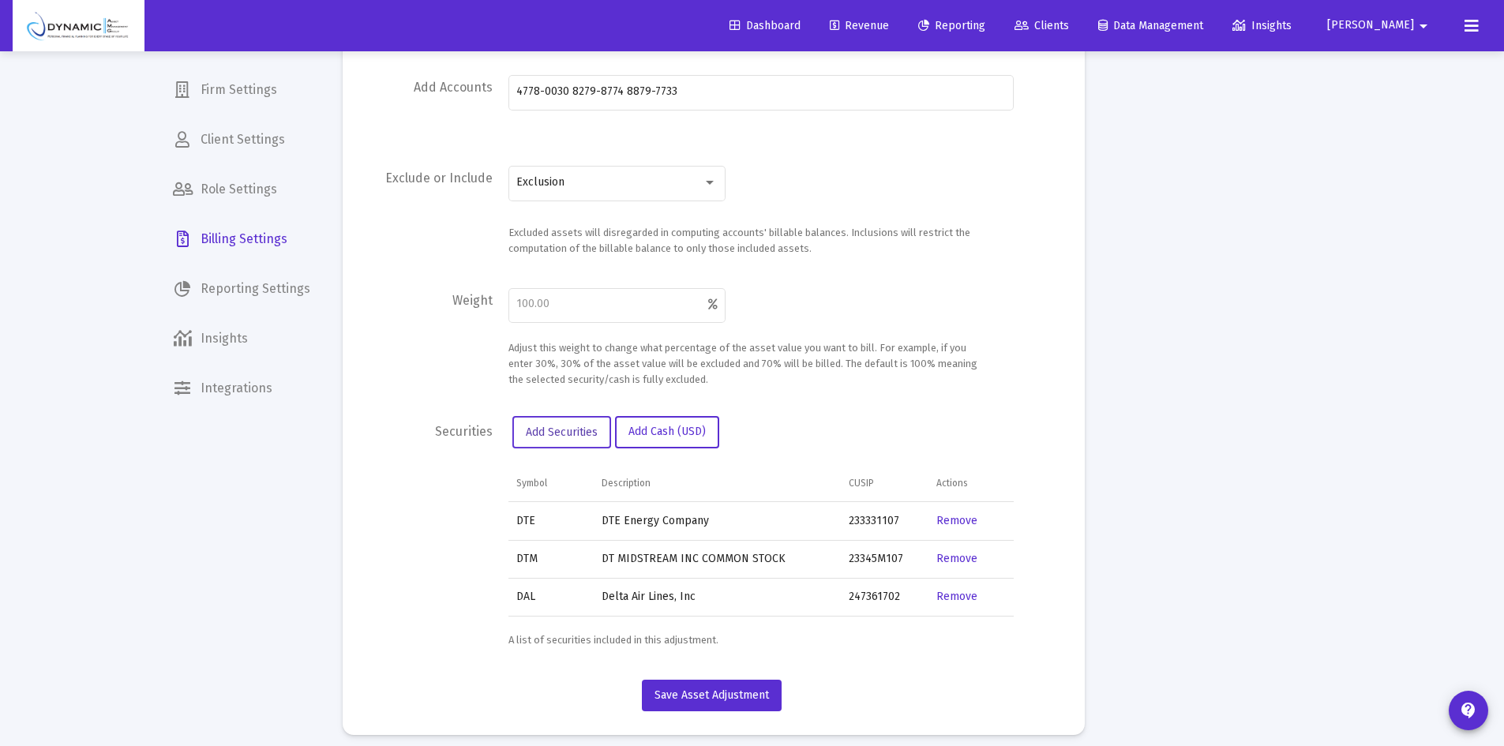
scroll to position [377, 0]
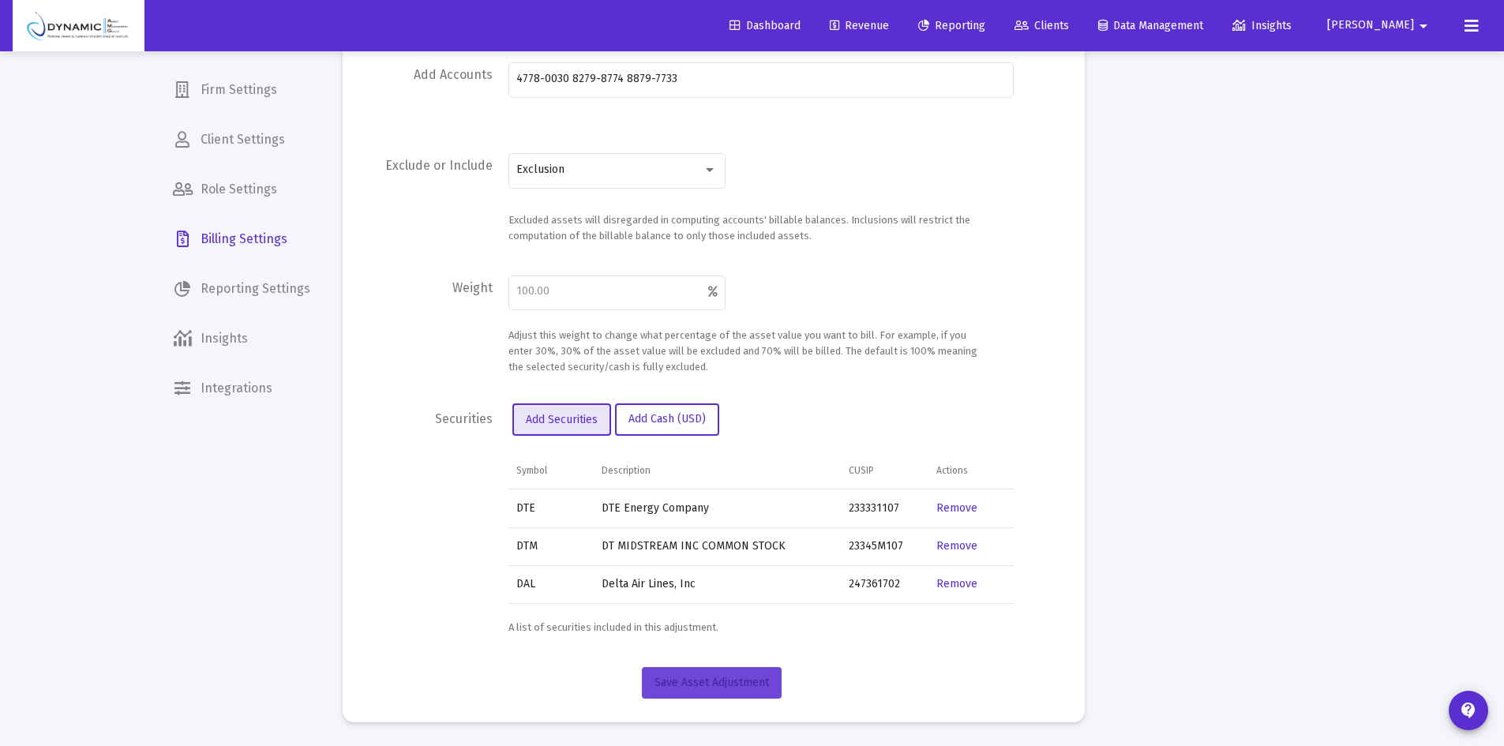
click at [678, 689] on button "Save Asset Adjustment" at bounding box center [712, 683] width 140 height 32
type input "100"
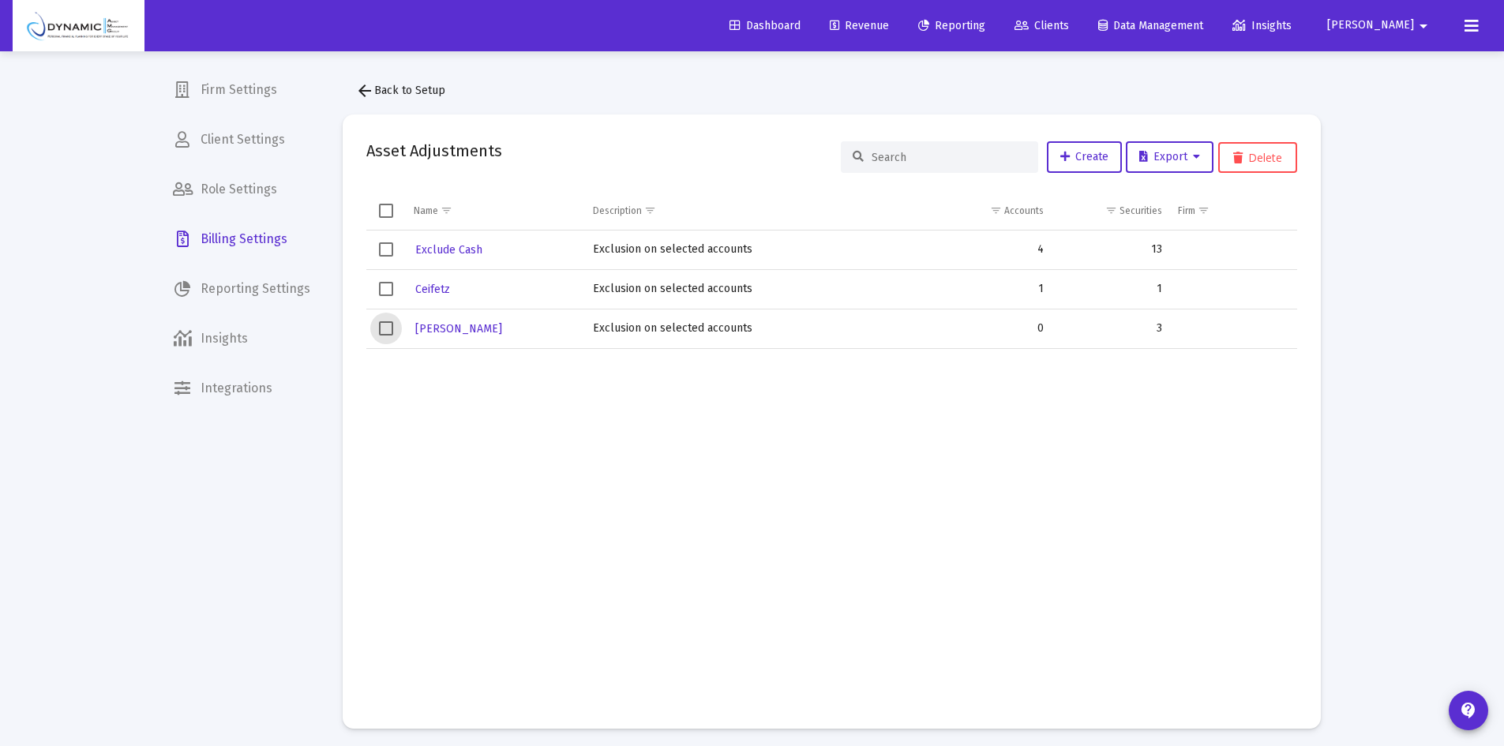
click at [385, 327] on span "Select row" at bounding box center [386, 328] width 14 height 14
click at [461, 326] on span "[PERSON_NAME]" at bounding box center [458, 328] width 87 height 13
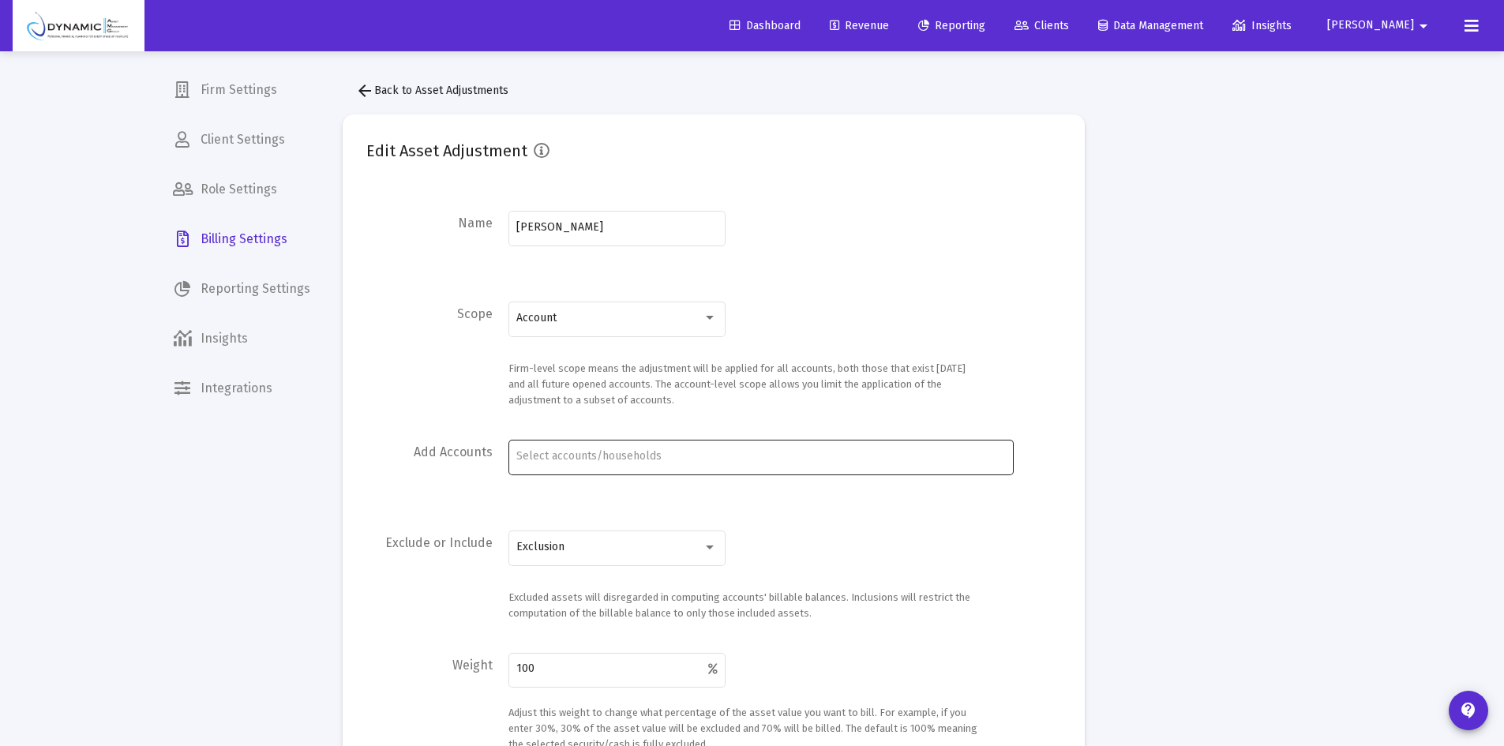
click at [603, 458] on input "Account Selection" at bounding box center [760, 456] width 489 height 13
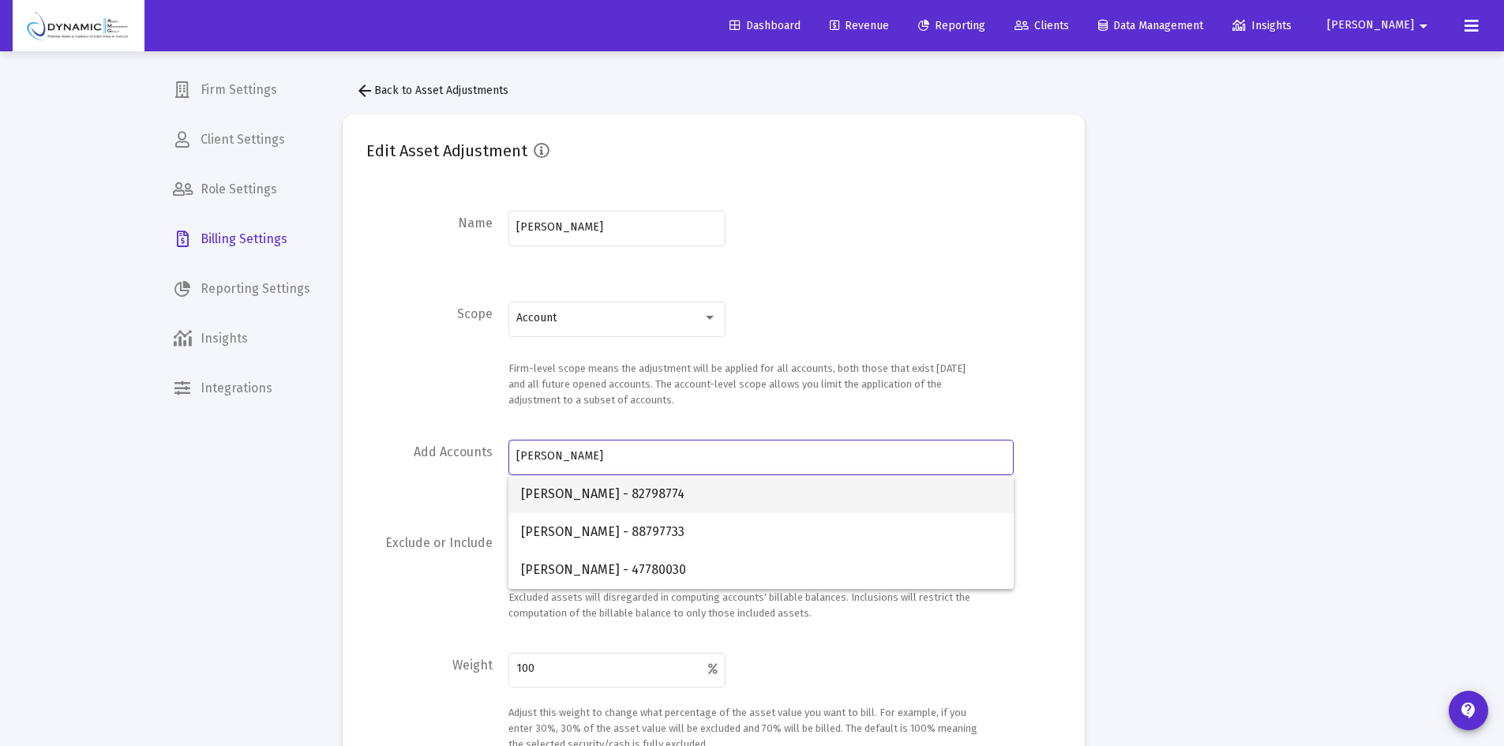
type input "[PERSON_NAME]"
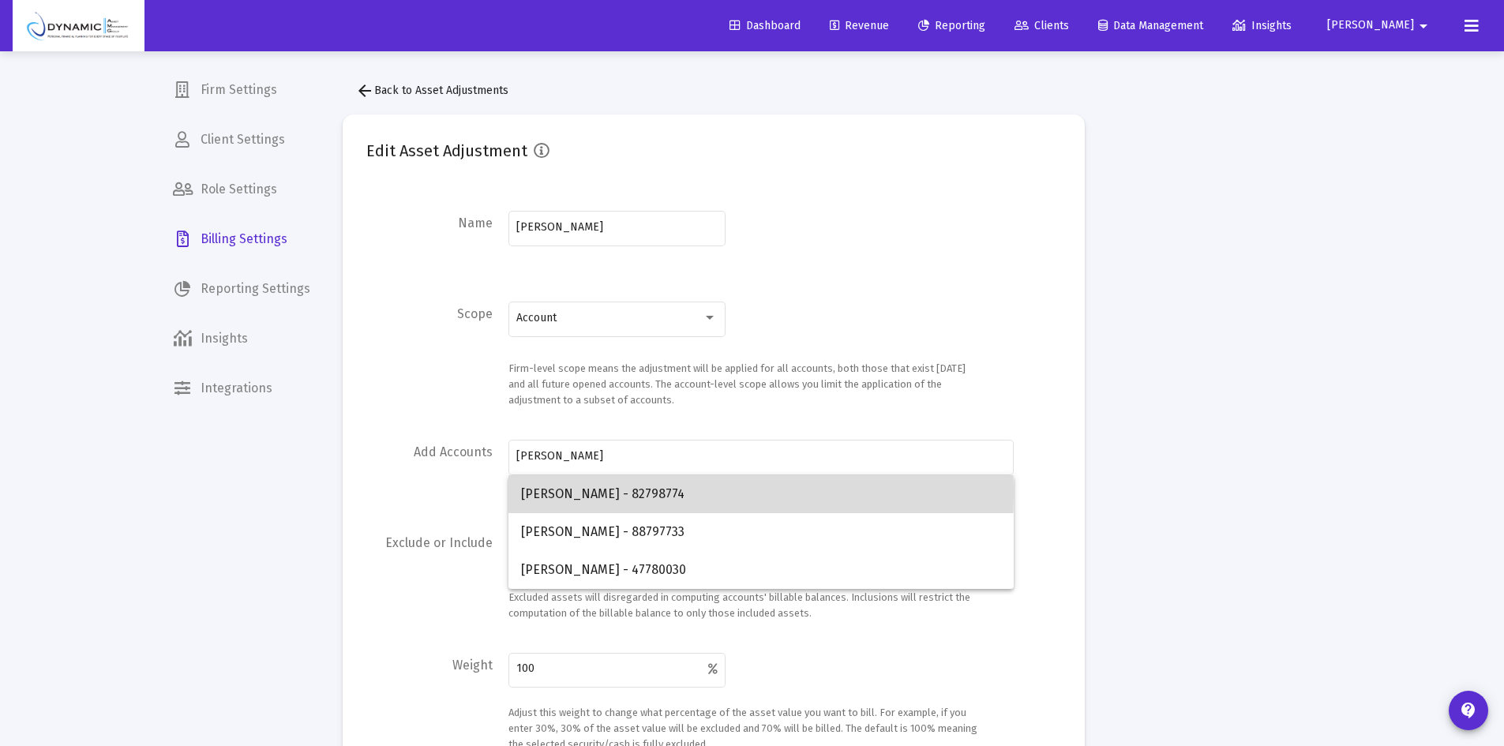
click at [570, 493] on span "[PERSON_NAME] - 82798774" at bounding box center [761, 494] width 480 height 38
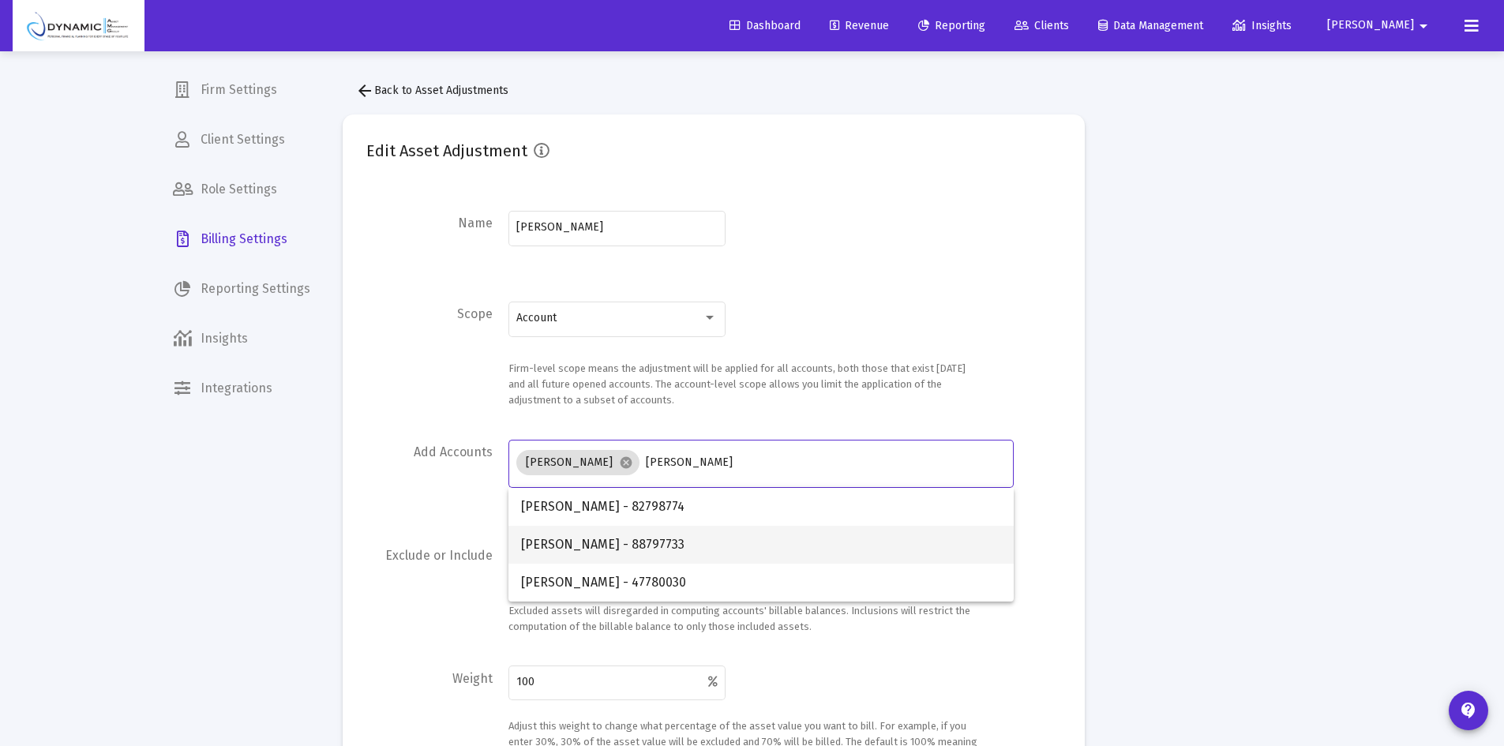
type input "[PERSON_NAME]"
click at [556, 540] on span "[PERSON_NAME] - 88797733" at bounding box center [761, 545] width 480 height 38
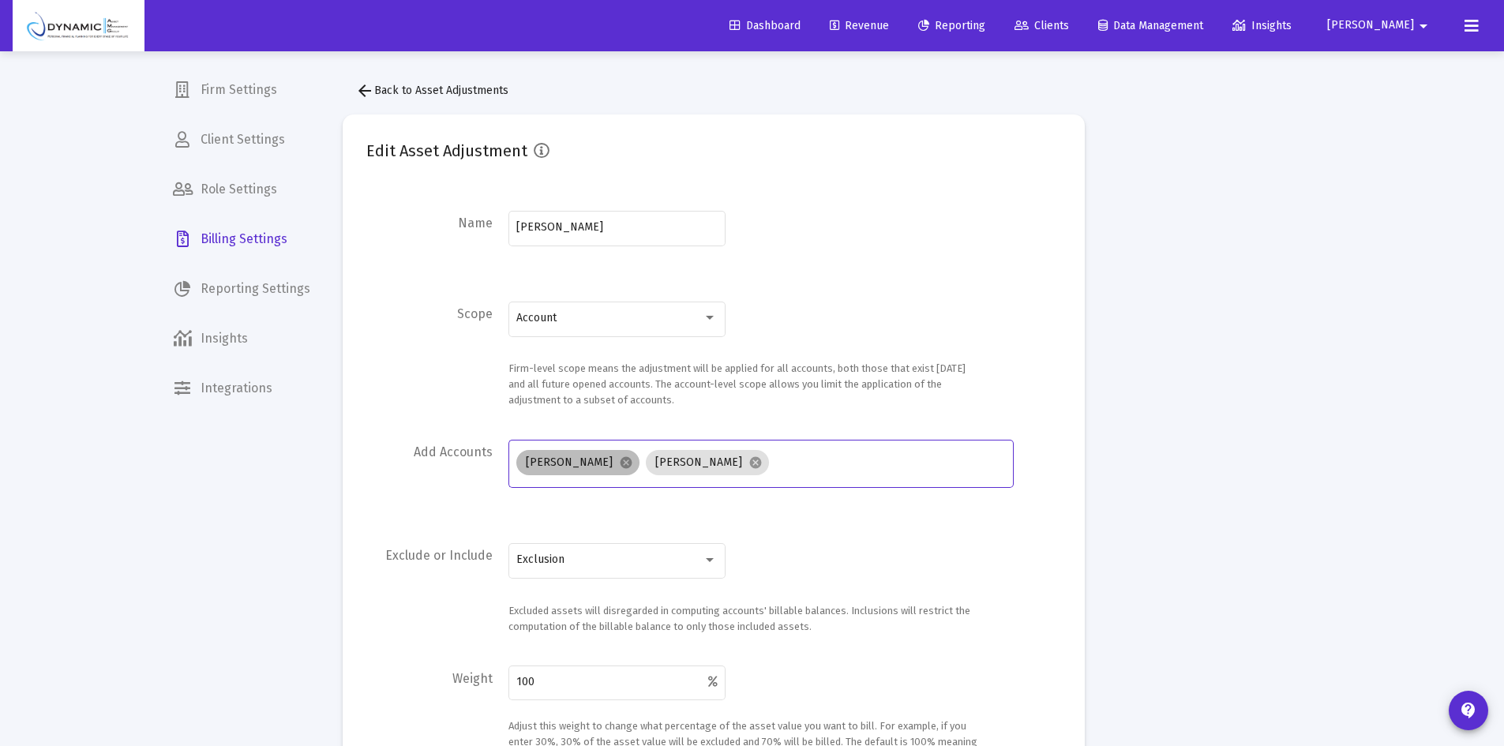
click at [587, 461] on mat-chip "[PERSON_NAME] cancel" at bounding box center [577, 462] width 123 height 25
click at [606, 462] on mat-chip "[PERSON_NAME] cancel" at bounding box center [577, 462] width 123 height 25
click at [606, 460] on mat-chip "[PERSON_NAME] cancel" at bounding box center [577, 462] width 123 height 25
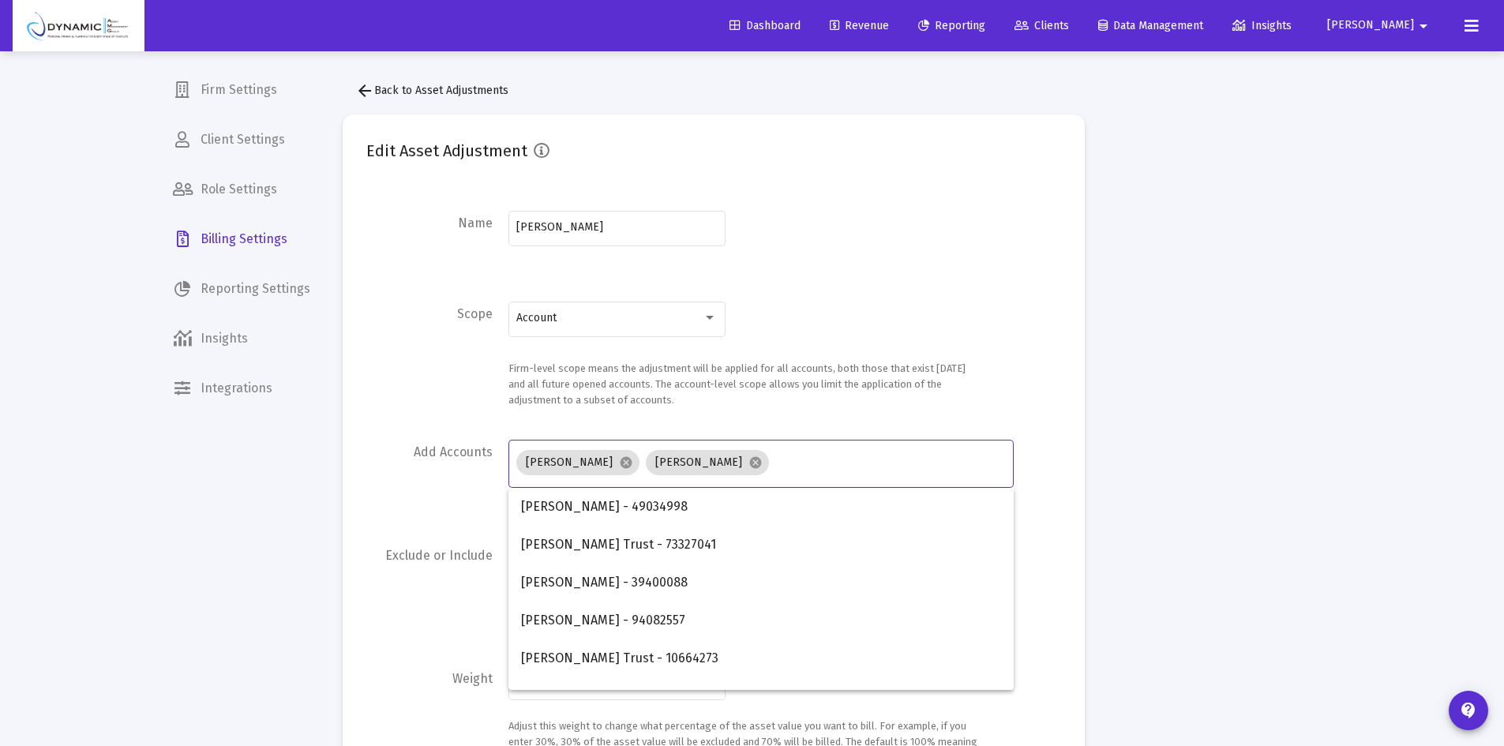
click at [955, 462] on input "Account Selection" at bounding box center [890, 462] width 230 height 13
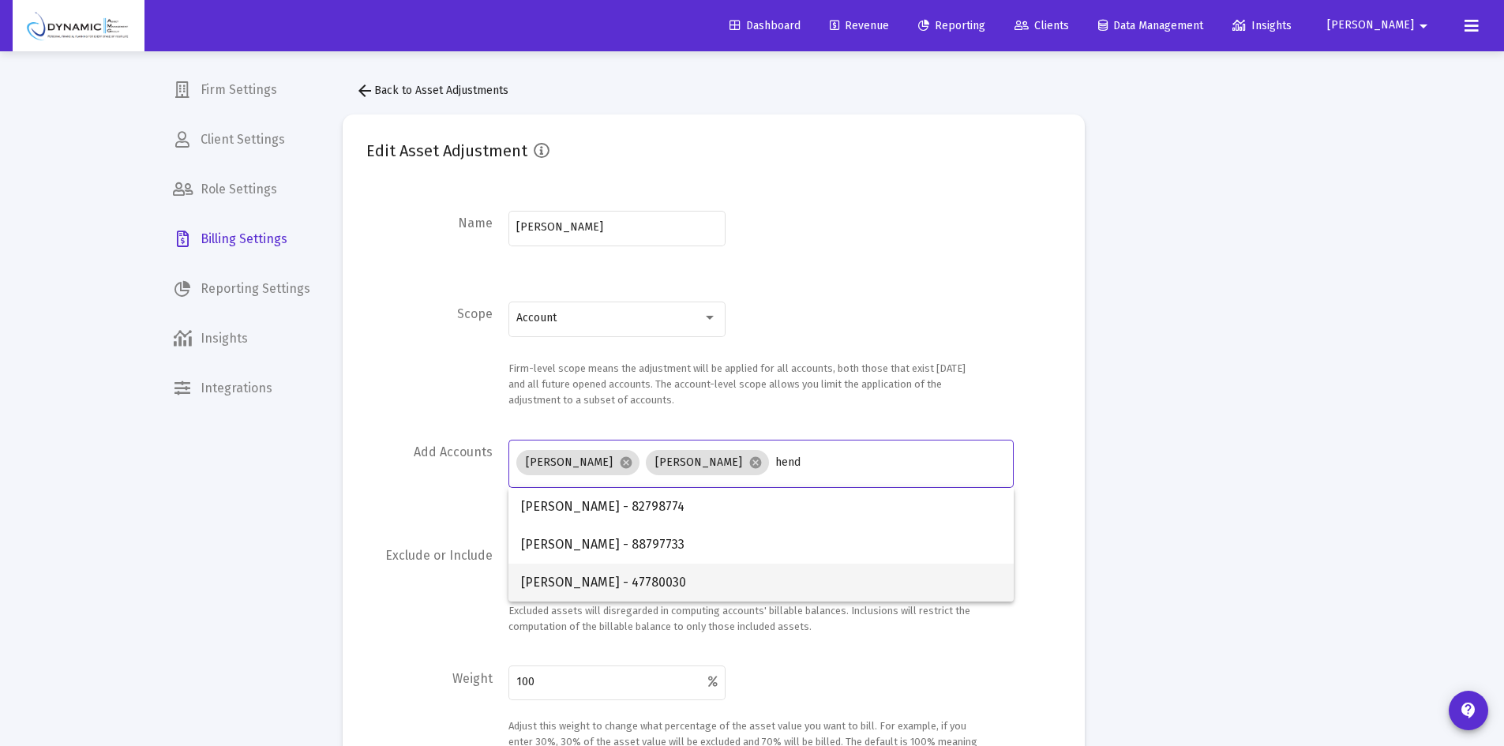
type input "hend"
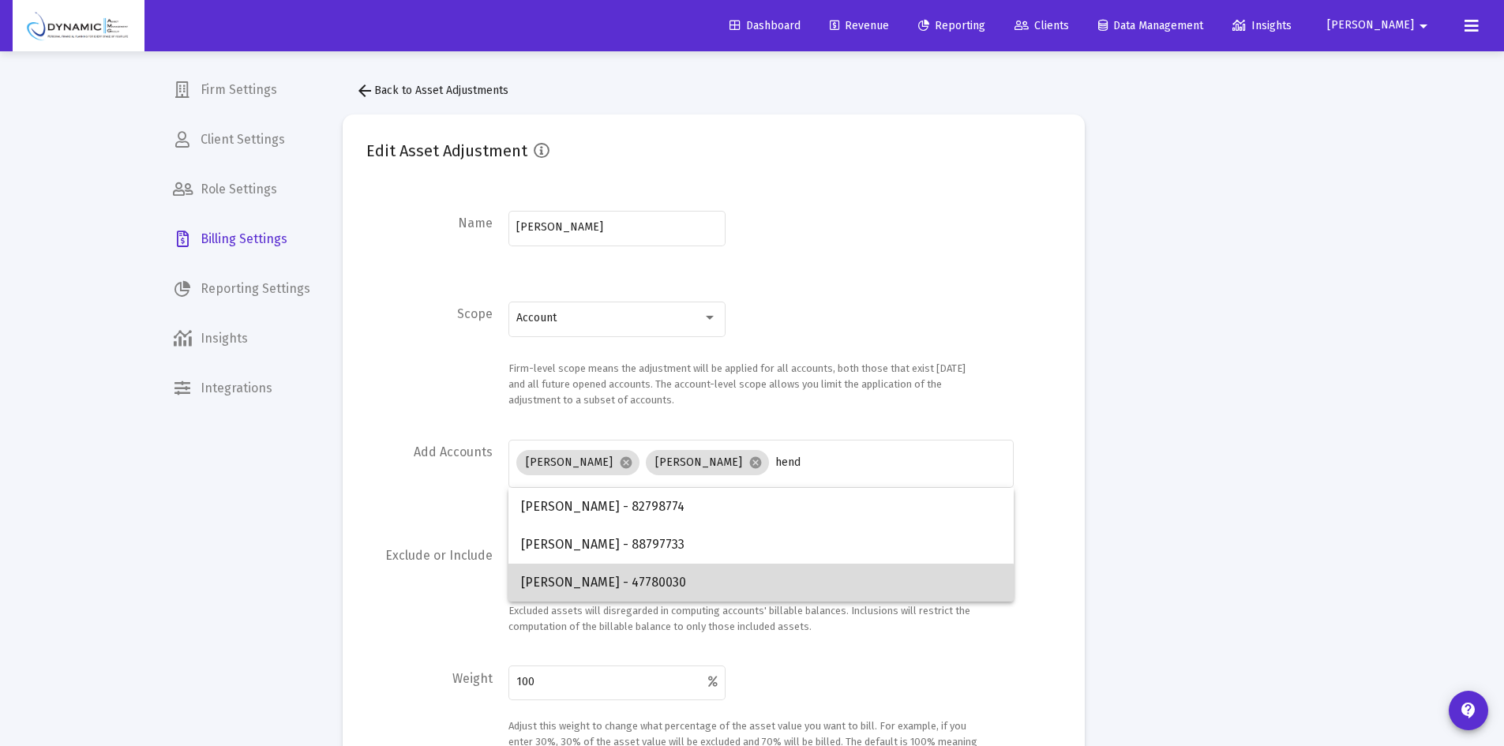
click at [701, 588] on span "[PERSON_NAME] - 47780030" at bounding box center [761, 583] width 480 height 38
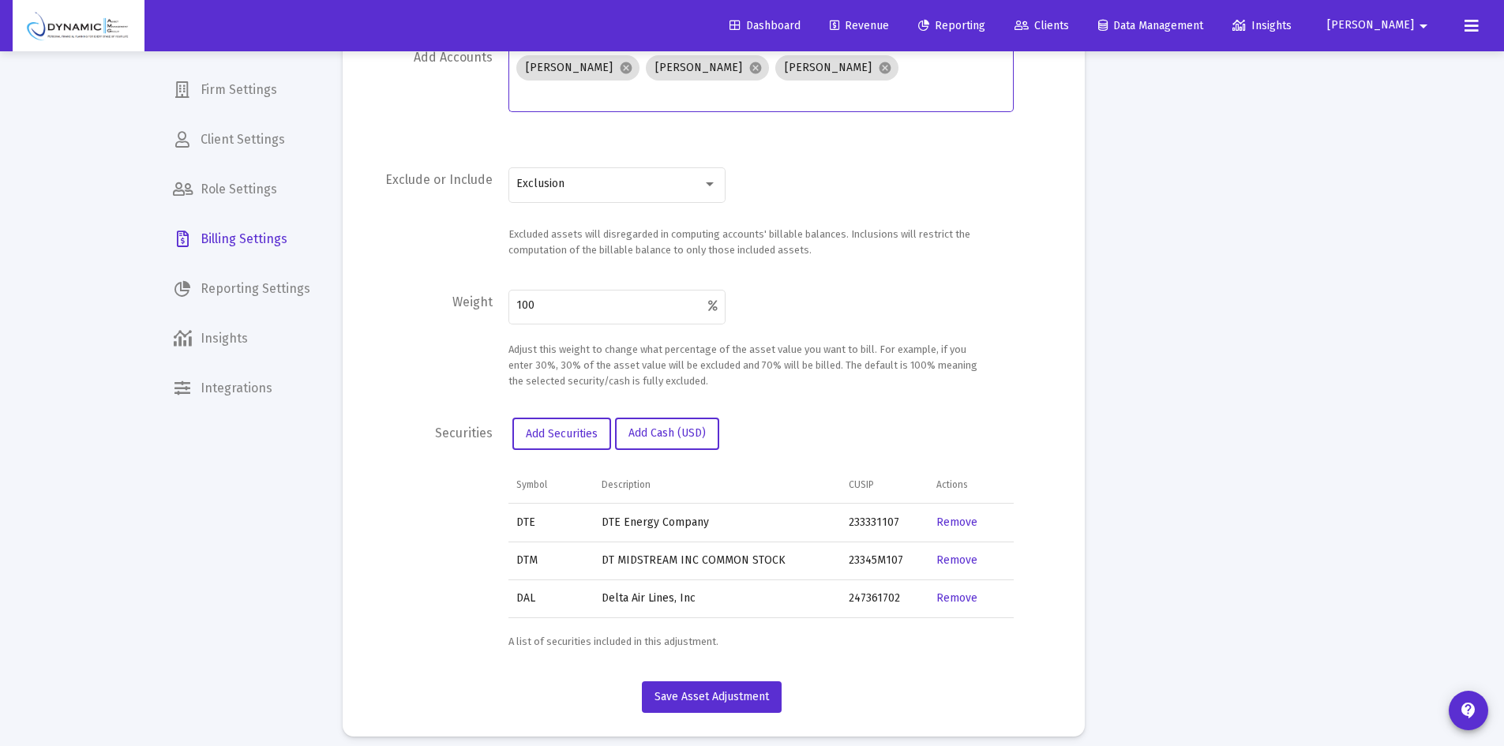
scroll to position [409, 0]
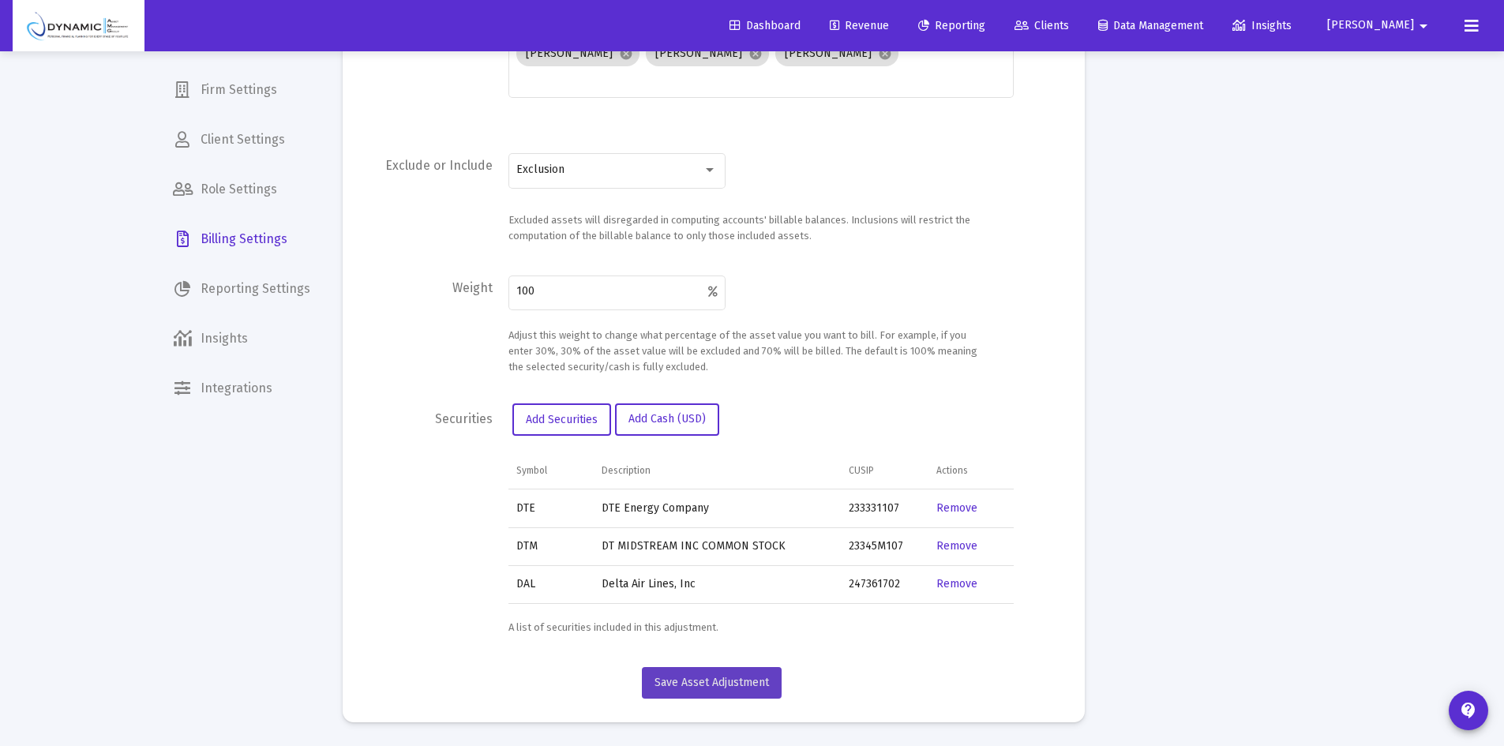
click at [711, 678] on span "Save Asset Adjustment" at bounding box center [712, 682] width 115 height 13
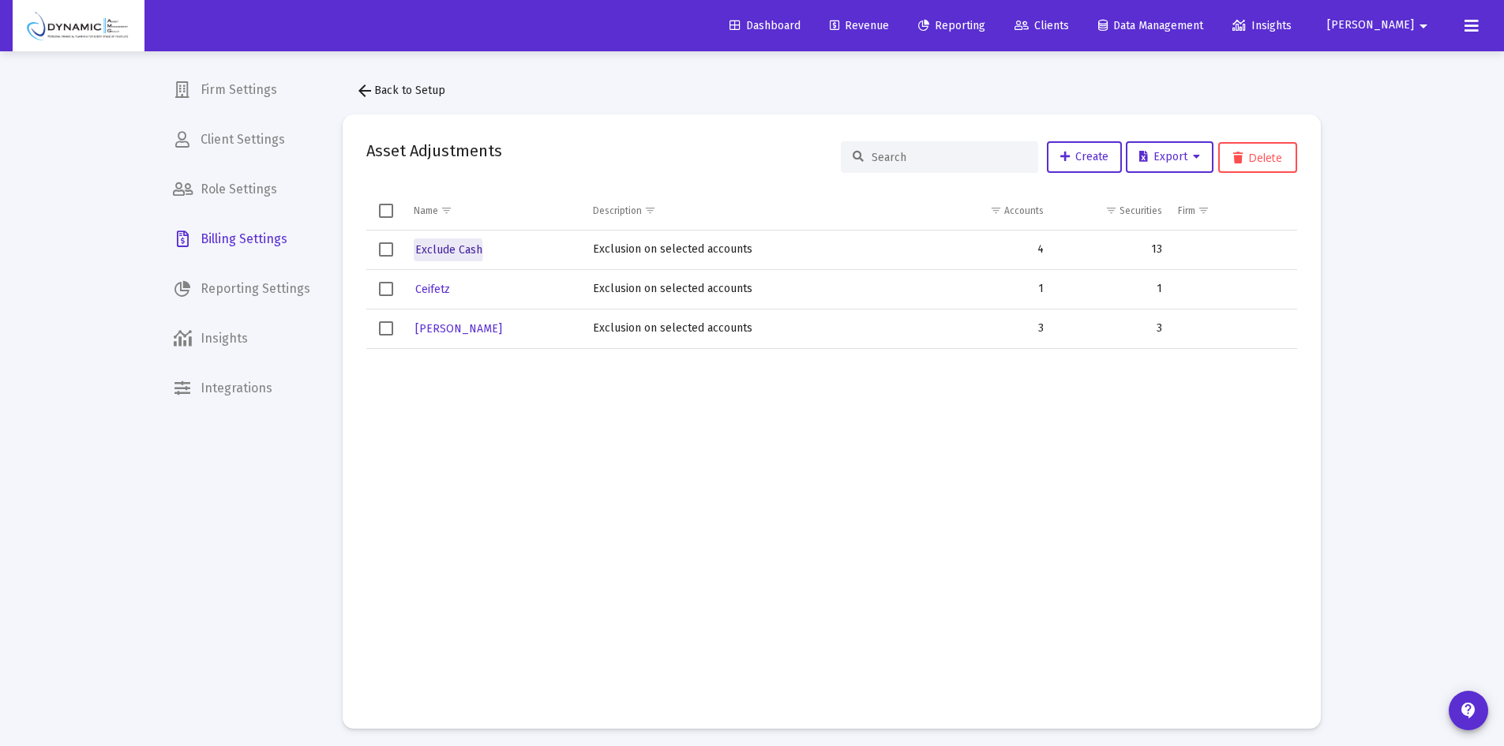
click at [427, 251] on span "Exclude Cash" at bounding box center [448, 249] width 67 height 13
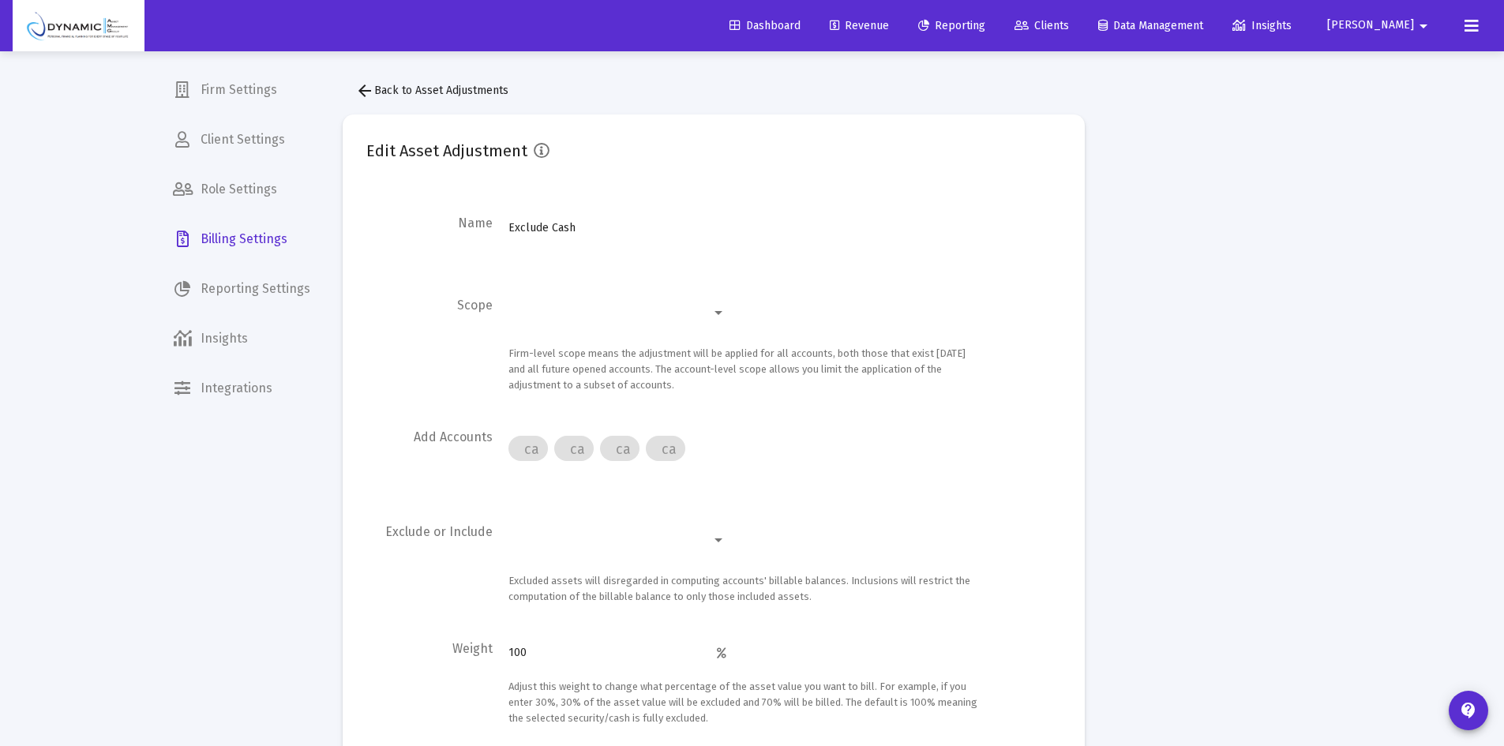
click at [214, 238] on span "Billing Settings" at bounding box center [241, 239] width 163 height 38
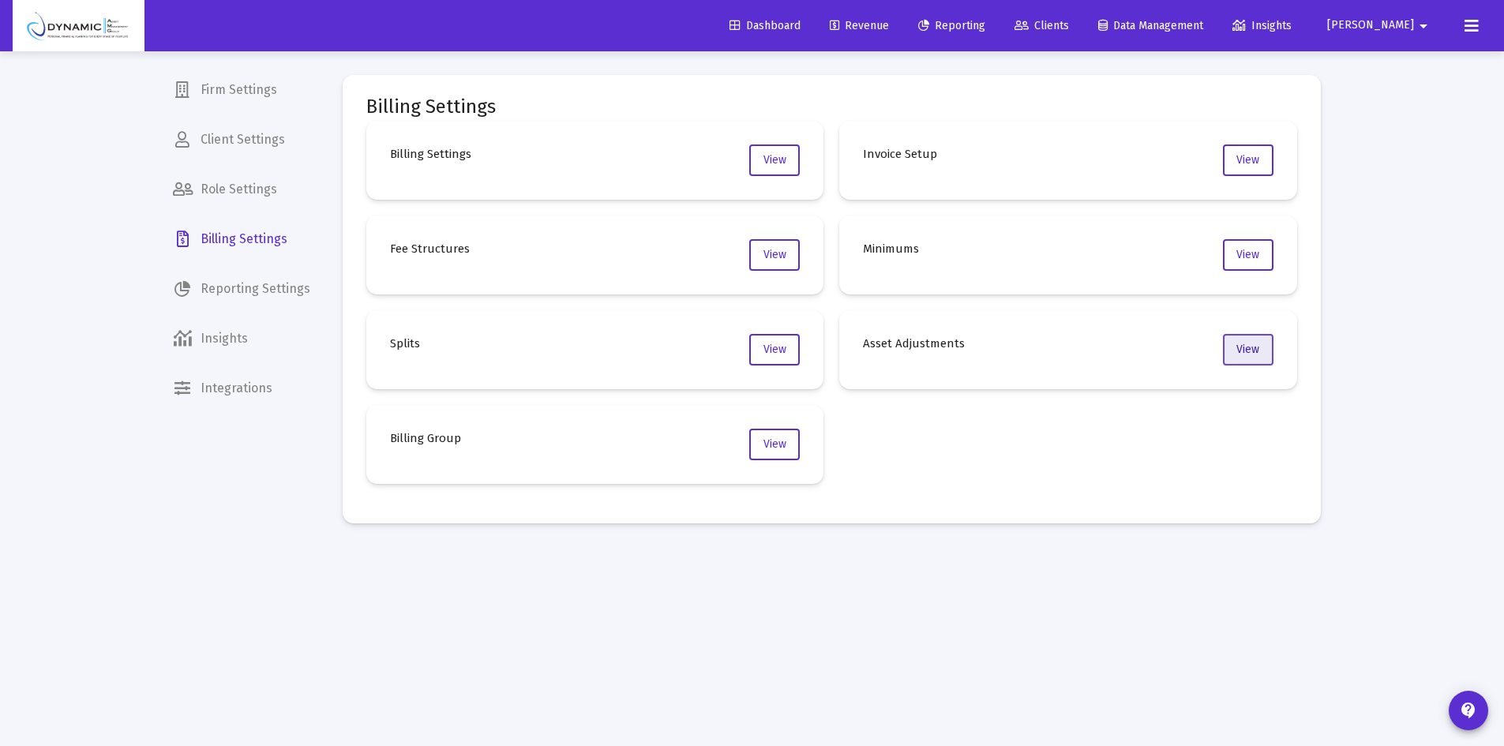
click at [1245, 350] on span "View" at bounding box center [1248, 349] width 23 height 13
